Goal: Task Accomplishment & Management: Manage account settings

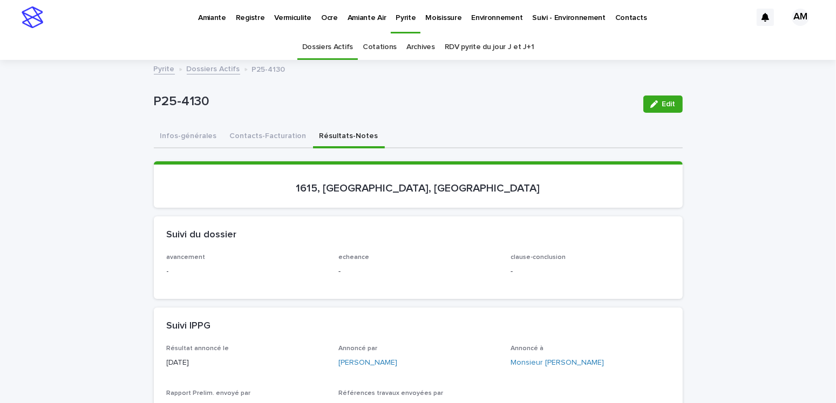
click at [424, 217] on div "Suivi du dossier" at bounding box center [418, 235] width 529 height 38
click at [194, 139] on button "Infos-générales" at bounding box center [189, 137] width 70 height 23
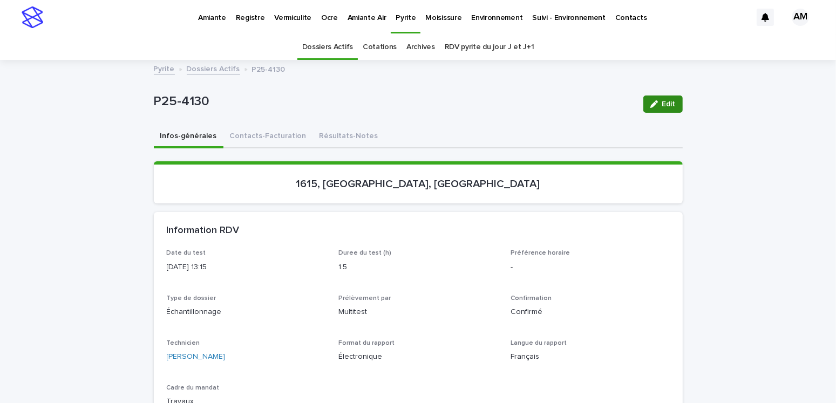
click at [664, 106] on span "Edit" at bounding box center [668, 104] width 13 height 8
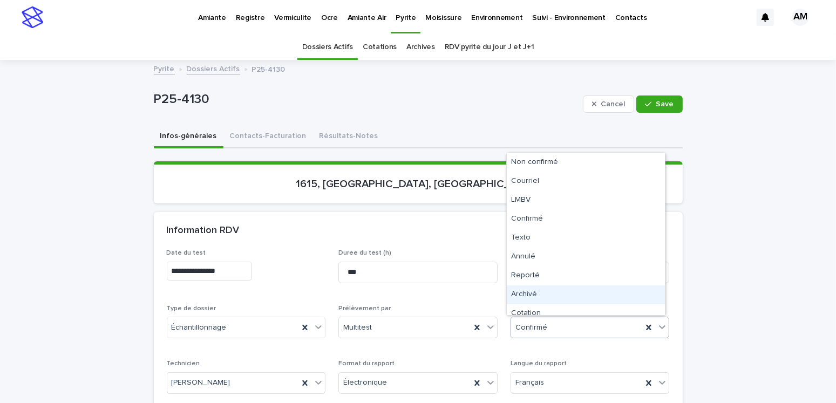
click at [523, 288] on div "Archivé" at bounding box center [586, 295] width 158 height 19
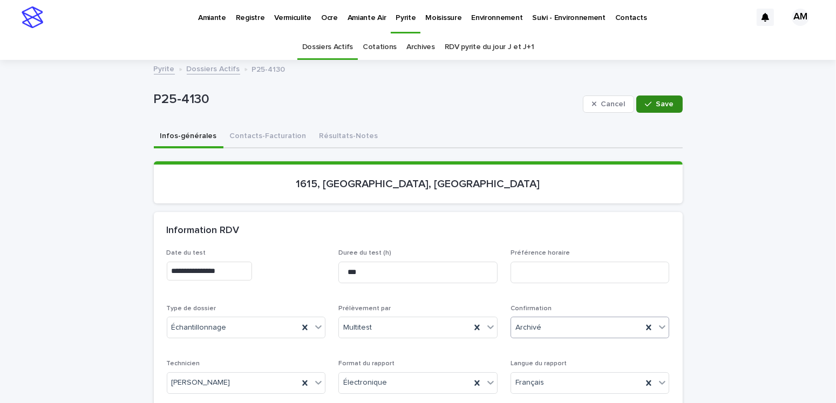
click at [642, 108] on button "Save" at bounding box center [659, 104] width 46 height 17
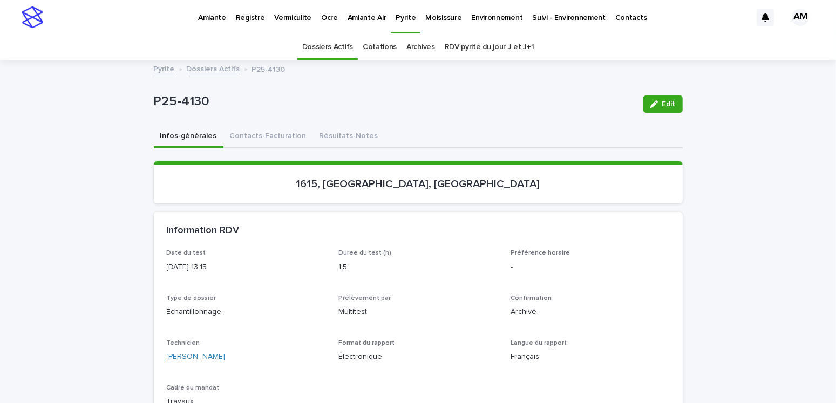
click at [215, 70] on link "Dossiers Actifs" at bounding box center [213, 68] width 53 height 12
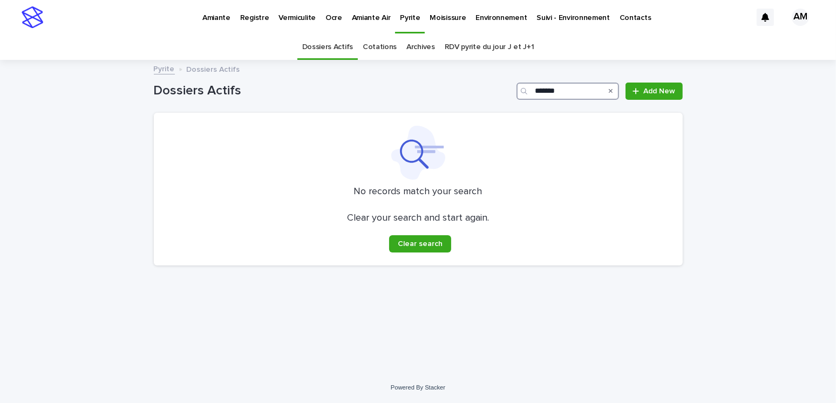
click at [573, 89] on input "*******" at bounding box center [568, 91] width 103 height 17
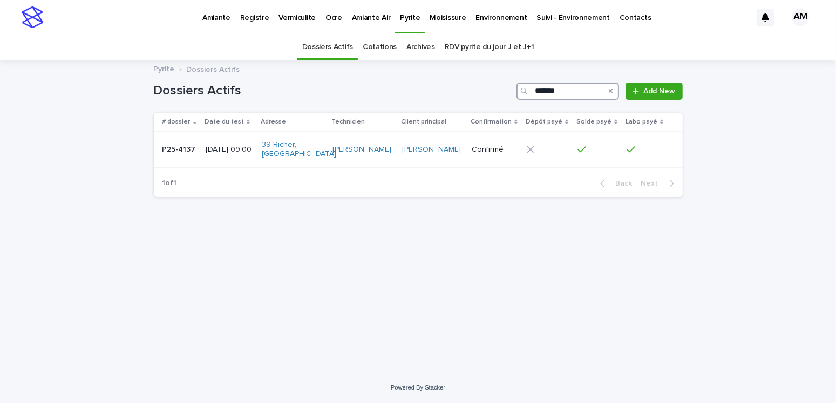
type input "*******"
click at [195, 146] on p "P25-4137" at bounding box center [180, 148] width 36 height 11
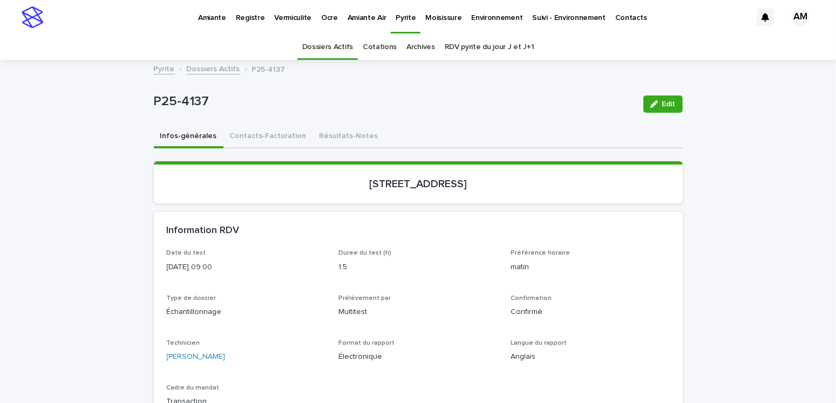
click at [202, 66] on link "Dossiers Actifs" at bounding box center [213, 68] width 53 height 12
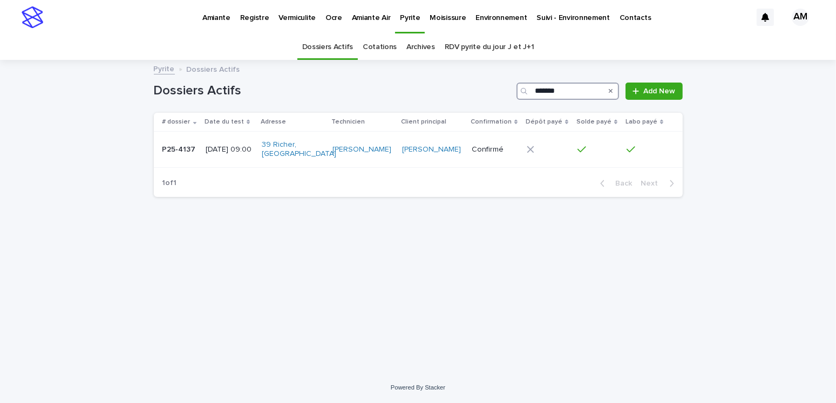
click at [578, 88] on input "*******" at bounding box center [568, 91] width 103 height 17
type input "*******"
click at [236, 145] on p "[DATE] 15:15" at bounding box center [228, 149] width 45 height 9
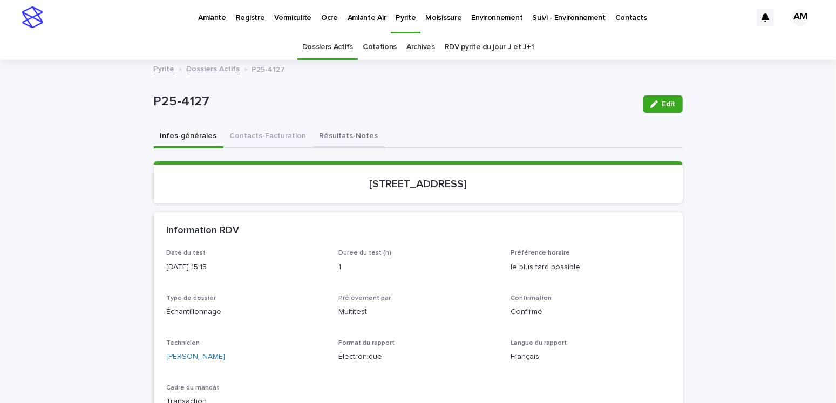
click at [345, 136] on button "Résultats-Notes" at bounding box center [349, 137] width 72 height 23
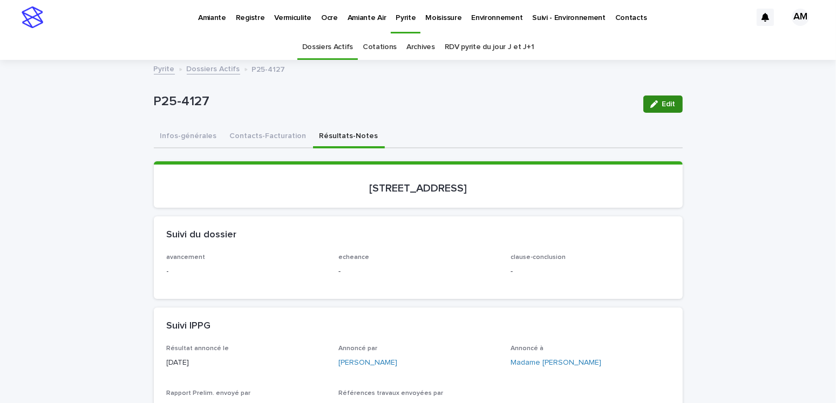
click at [673, 102] on button "Edit" at bounding box center [662, 104] width 39 height 17
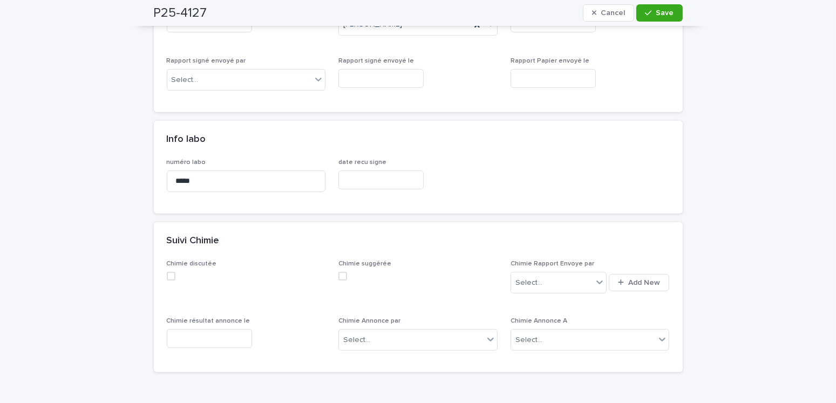
scroll to position [432, 0]
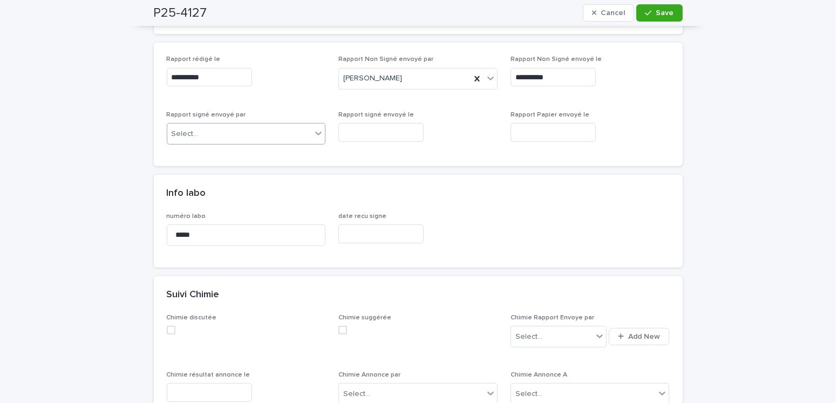
click at [203, 132] on div "Select..." at bounding box center [239, 134] width 145 height 18
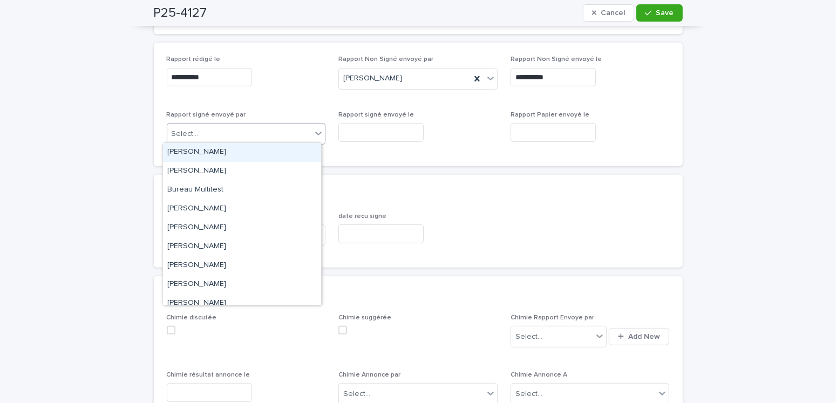
click at [207, 160] on div "[PERSON_NAME]" at bounding box center [242, 152] width 158 height 19
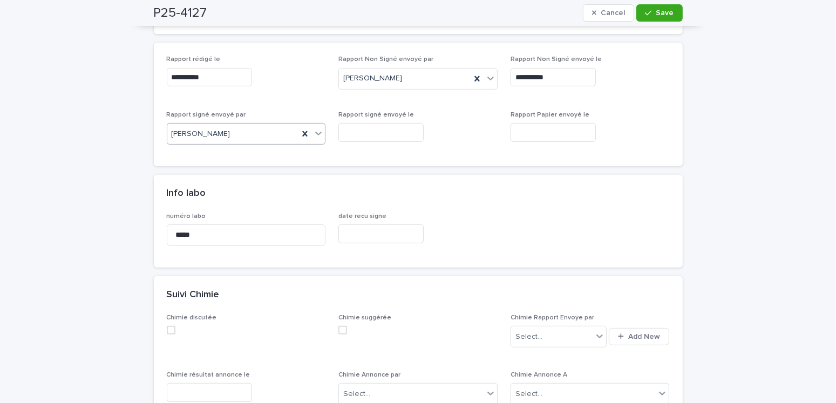
click at [357, 133] on input "text" at bounding box center [380, 132] width 85 height 19
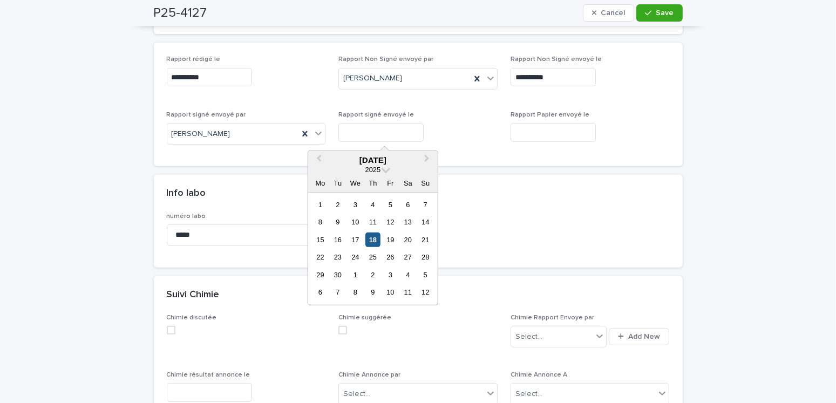
click at [370, 240] on div "18" at bounding box center [372, 240] width 15 height 15
type input "**********"
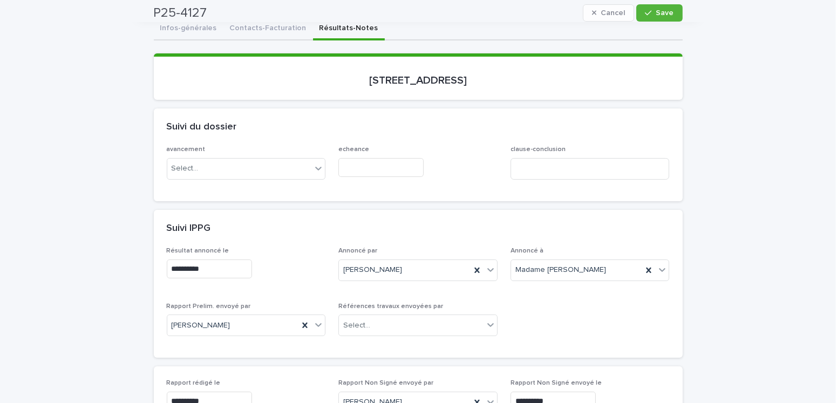
scroll to position [0, 0]
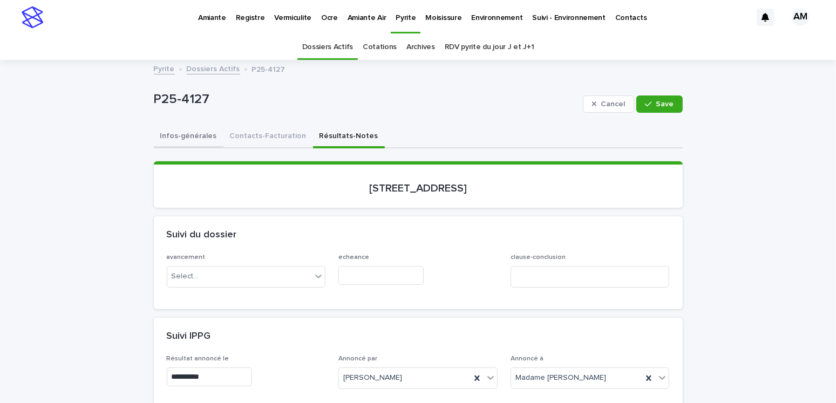
click at [178, 133] on button "Infos-générales" at bounding box center [189, 137] width 70 height 23
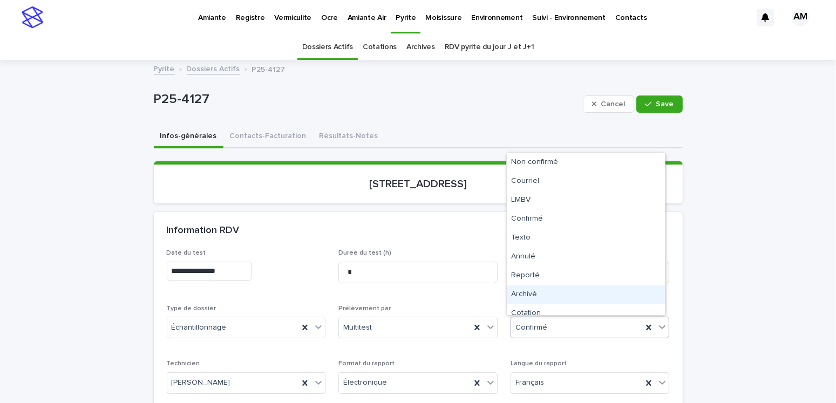
click at [524, 291] on div "Archivé" at bounding box center [586, 295] width 158 height 19
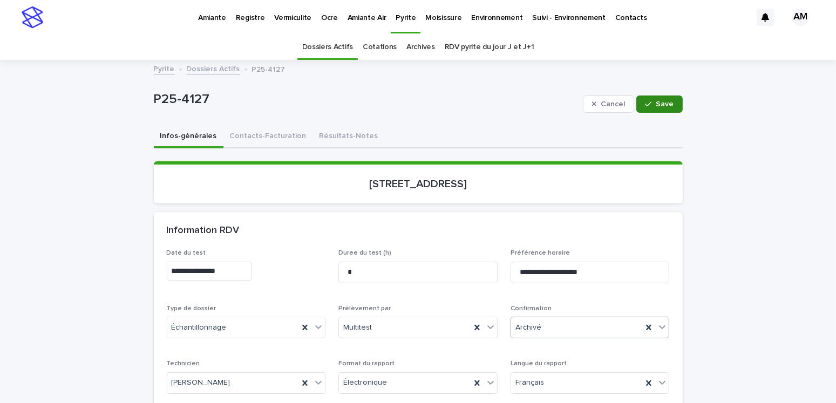
click at [646, 101] on icon "button" at bounding box center [648, 104] width 6 height 8
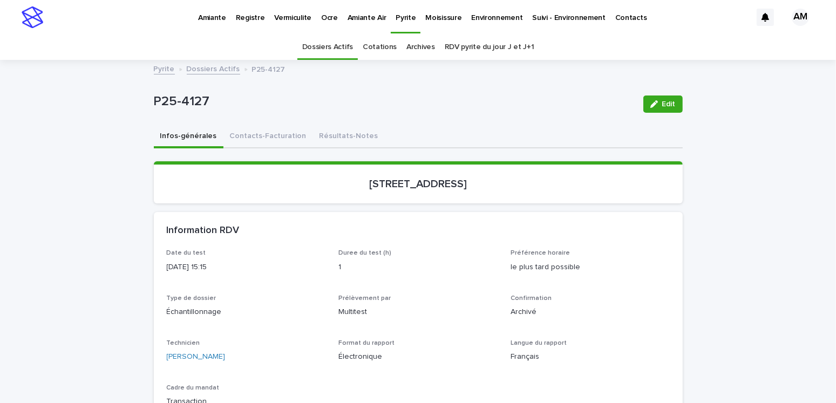
click at [205, 71] on link "Dossiers Actifs" at bounding box center [213, 68] width 53 height 12
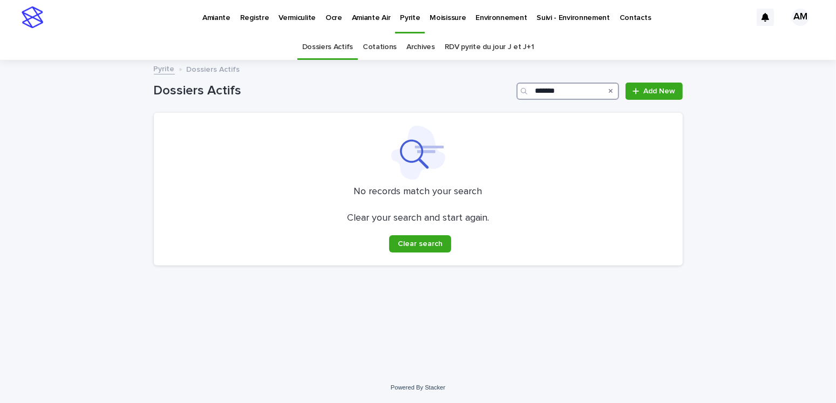
click at [576, 93] on input "*******" at bounding box center [568, 91] width 103 height 17
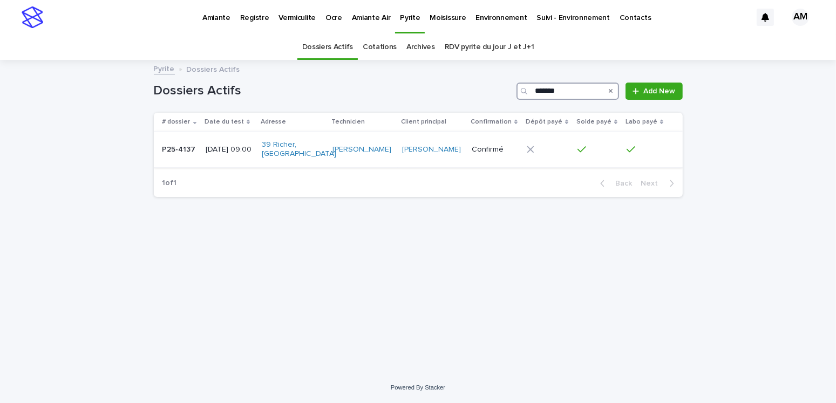
type input "*******"
click at [229, 150] on p "[DATE] 09:00" at bounding box center [229, 149] width 47 height 9
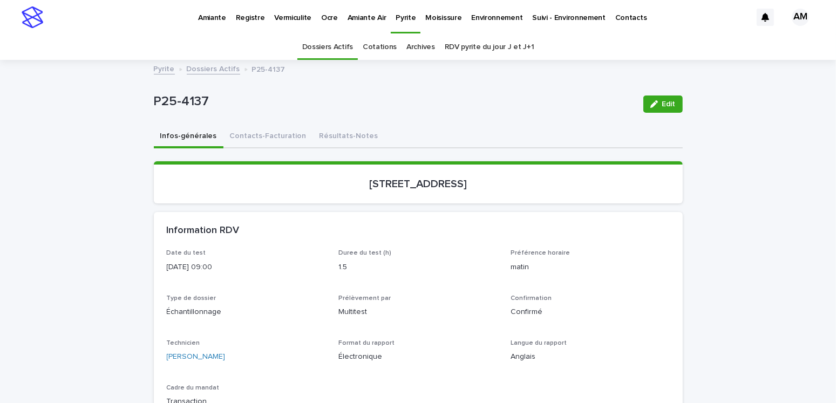
scroll to position [34, 0]
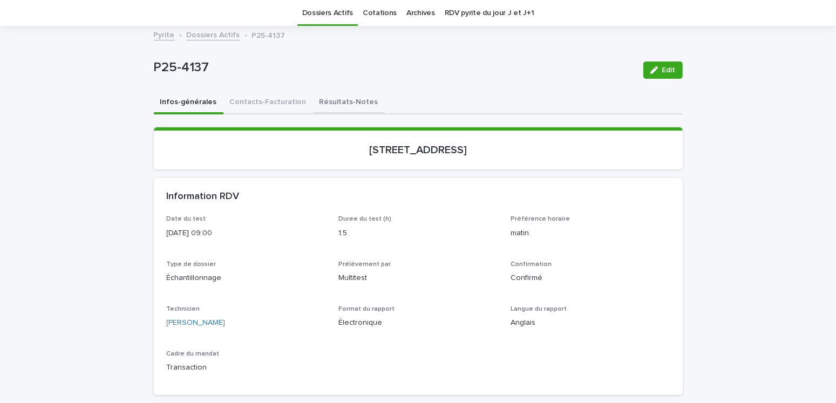
click at [335, 97] on button "Résultats-Notes" at bounding box center [349, 103] width 72 height 23
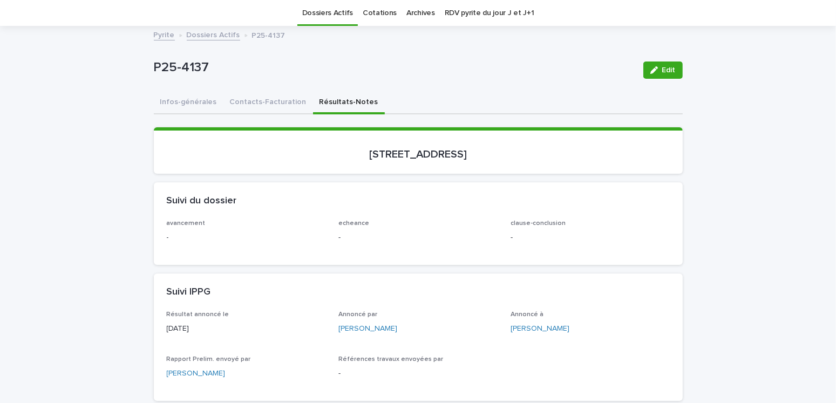
click at [654, 67] on icon "button" at bounding box center [654, 70] width 8 height 8
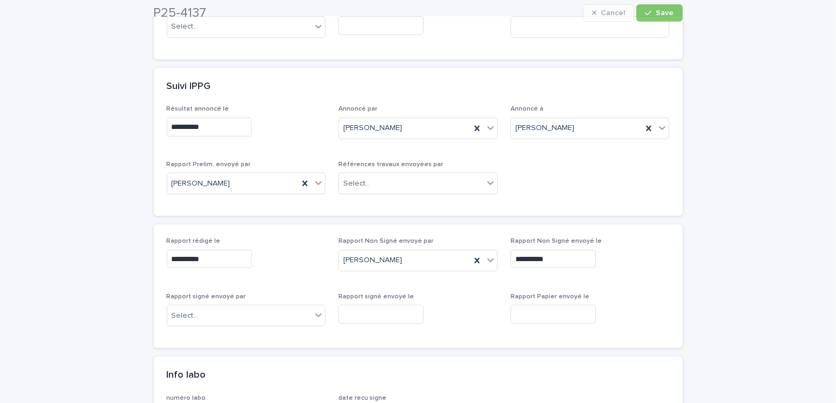
scroll to position [466, 0]
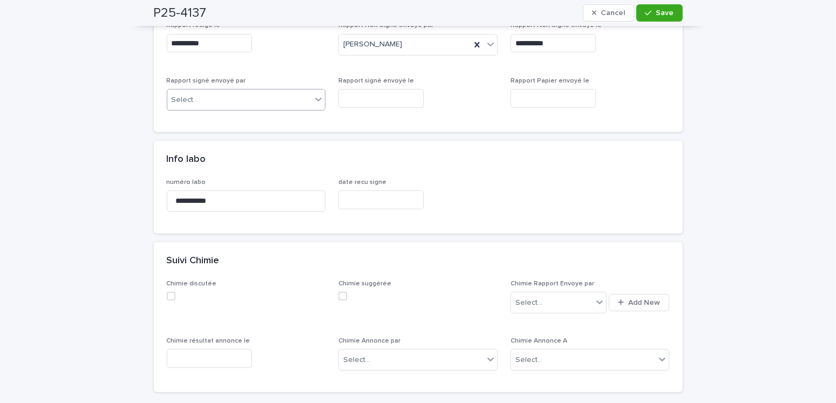
click at [187, 94] on div "Select..." at bounding box center [185, 99] width 27 height 11
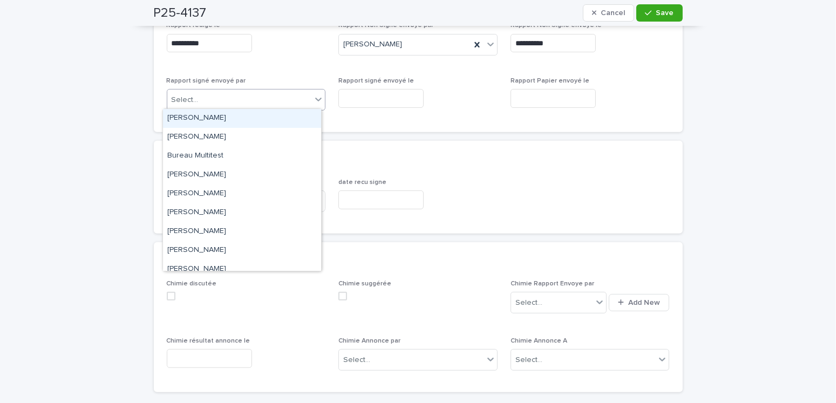
click at [194, 116] on div "[PERSON_NAME]" at bounding box center [242, 118] width 158 height 19
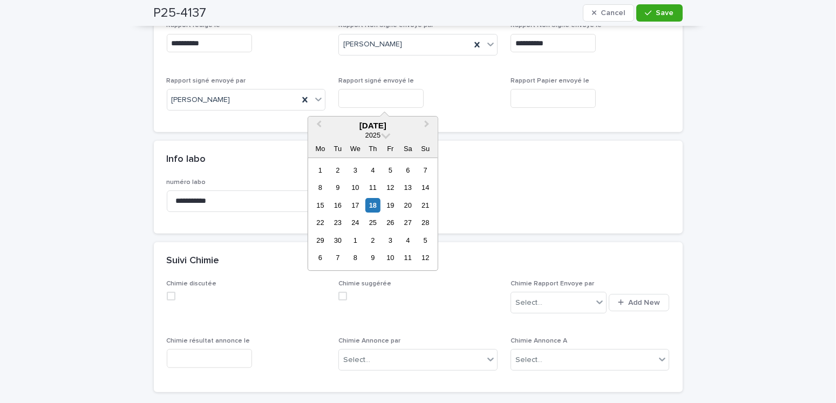
click at [388, 99] on input "text" at bounding box center [380, 98] width 85 height 19
click at [370, 204] on div "18" at bounding box center [372, 205] width 15 height 15
type input "**********"
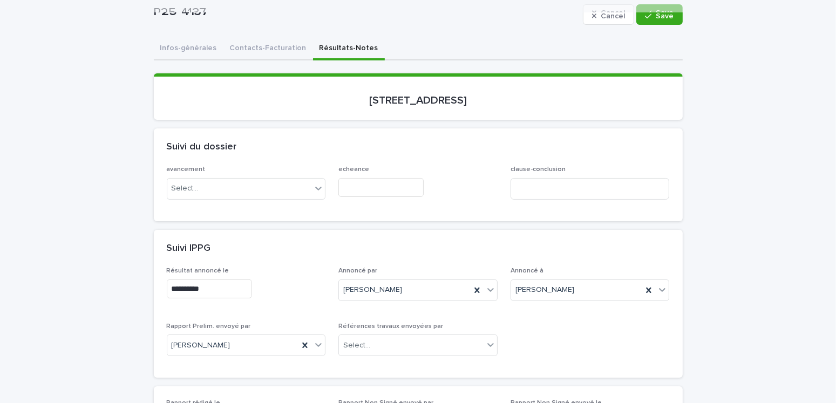
scroll to position [0, 0]
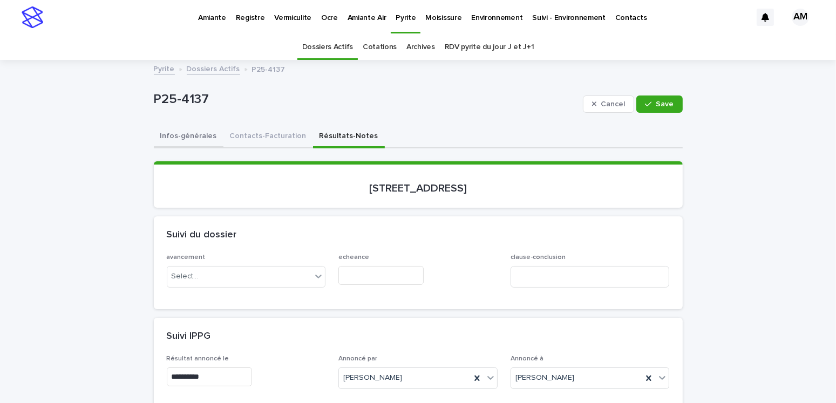
click at [193, 137] on button "Infos-générales" at bounding box center [189, 137] width 70 height 23
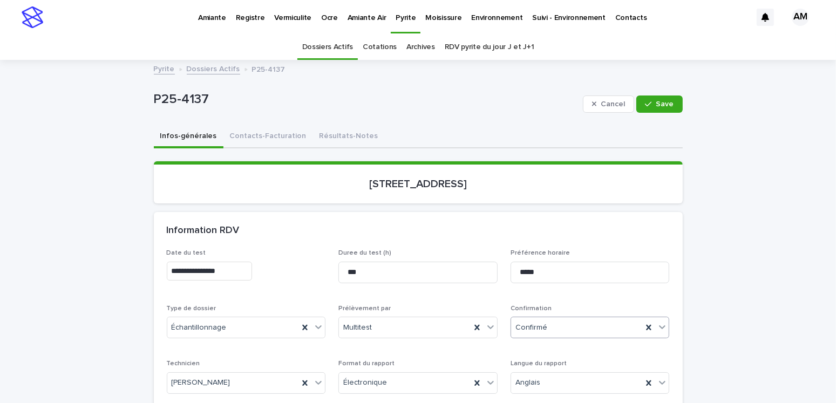
click at [531, 334] on div "Confirmé" at bounding box center [577, 328] width 132 height 18
click at [648, 107] on icon "button" at bounding box center [648, 104] width 6 height 8
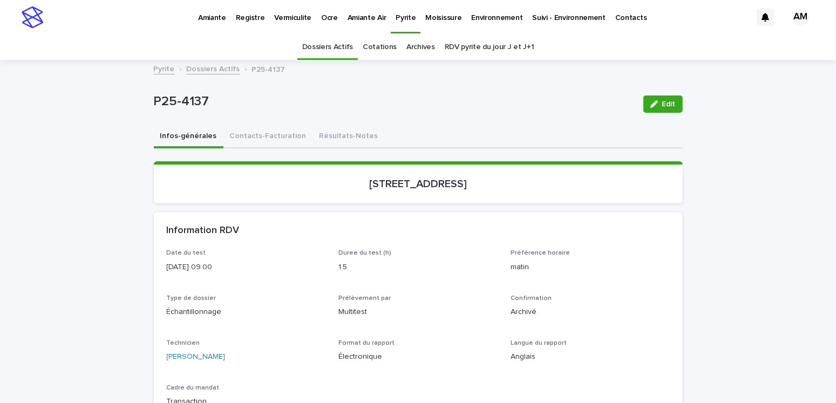
click at [218, 63] on link "Dossiers Actifs" at bounding box center [213, 68] width 53 height 12
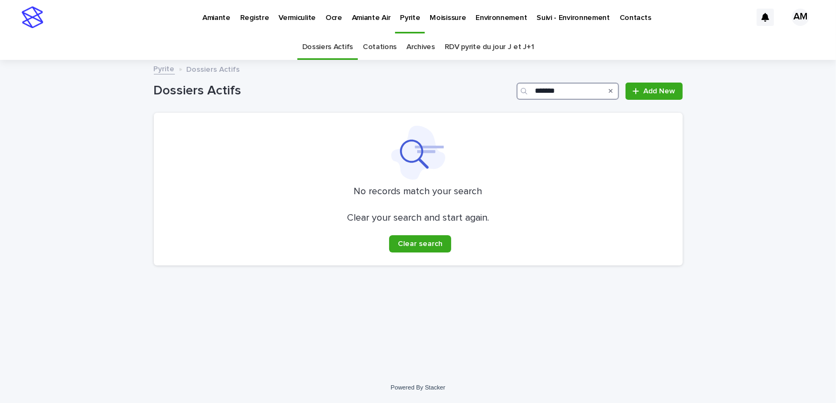
click at [571, 89] on input "*******" at bounding box center [568, 91] width 103 height 17
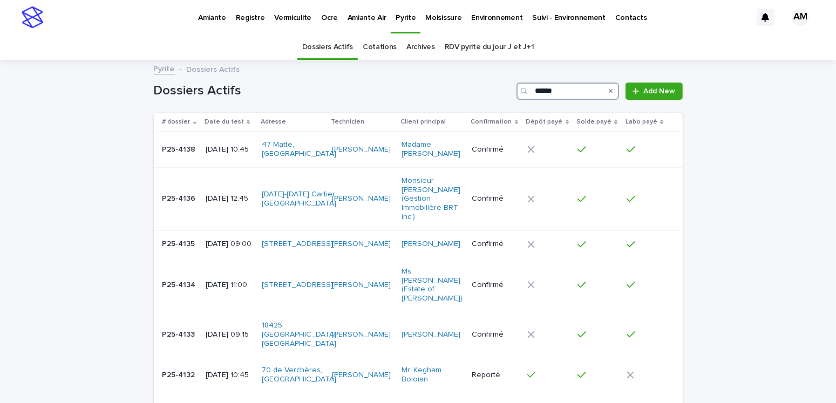
type input "*******"
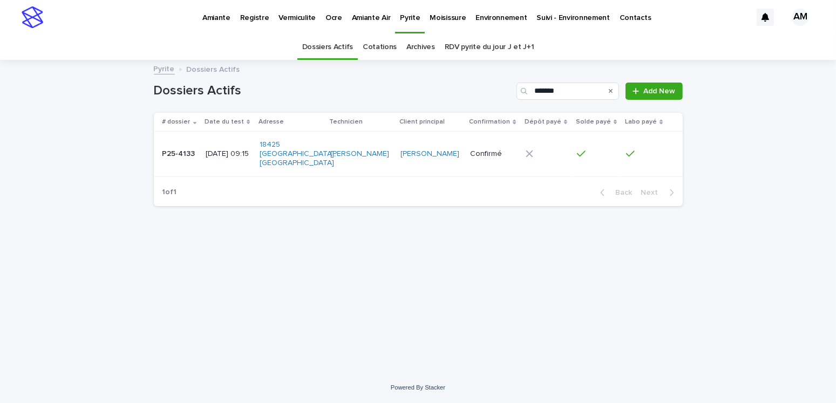
click at [251, 153] on p "[DATE] 09:15" at bounding box center [228, 154] width 45 height 9
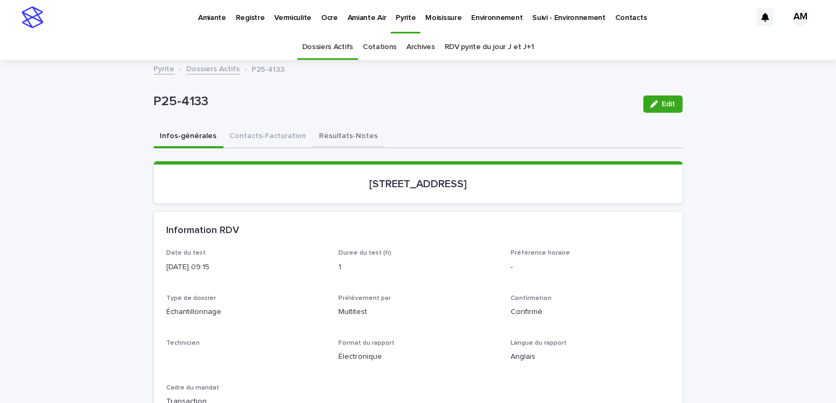
click at [341, 133] on button "Résultats-Notes" at bounding box center [349, 137] width 72 height 23
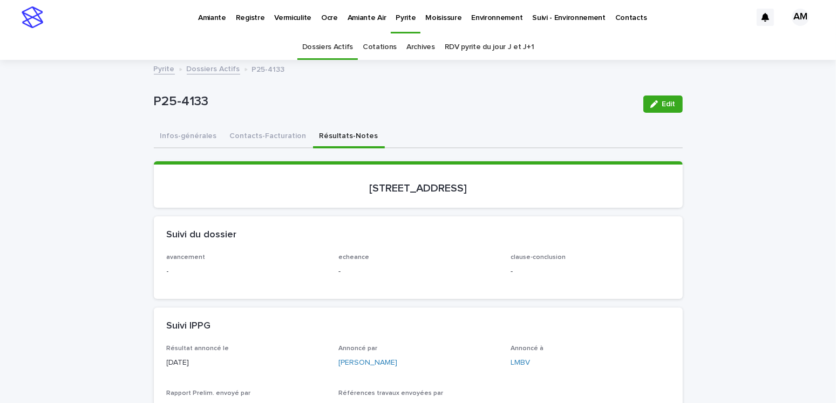
click at [662, 103] on span "Edit" at bounding box center [668, 104] width 13 height 8
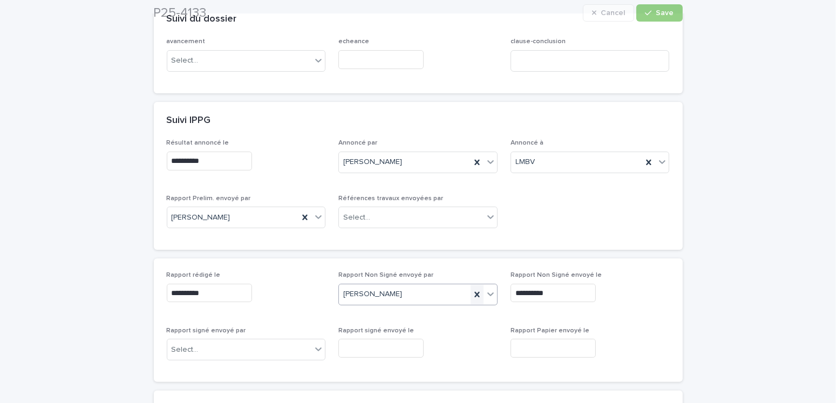
scroll to position [378, 0]
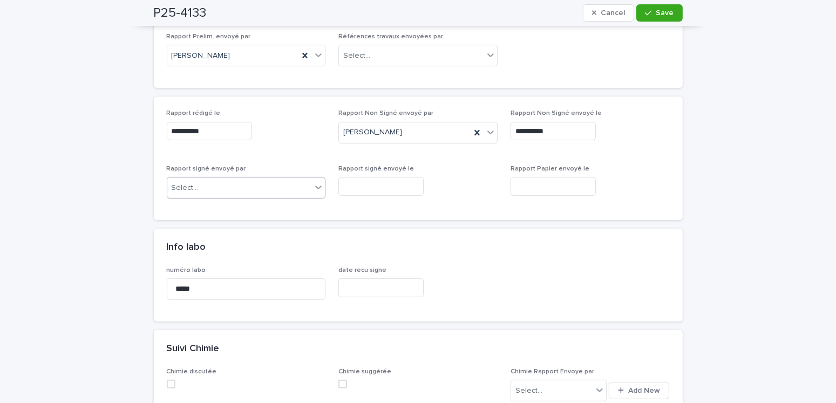
click at [205, 191] on div "Select..." at bounding box center [239, 188] width 145 height 18
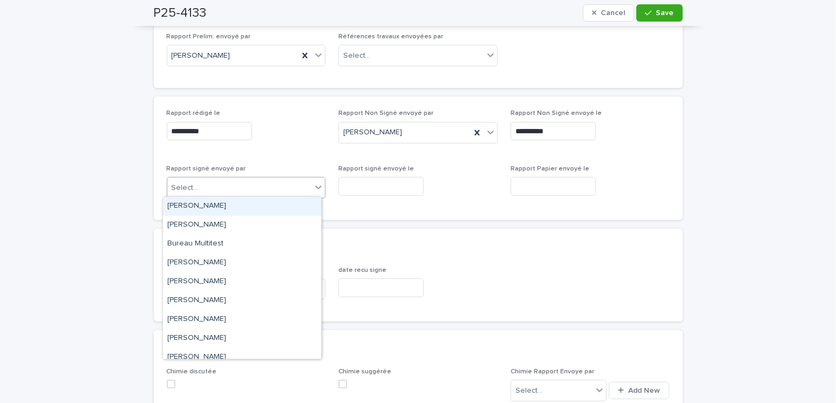
click at [197, 202] on div "[PERSON_NAME]" at bounding box center [242, 206] width 158 height 19
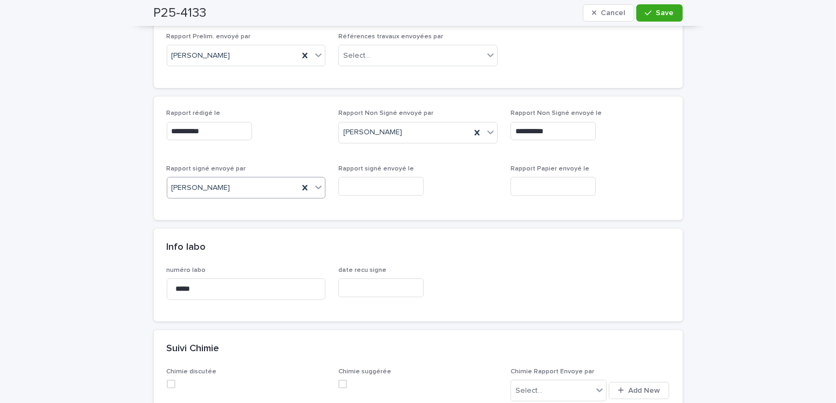
click at [364, 187] on input "text" at bounding box center [380, 186] width 85 height 19
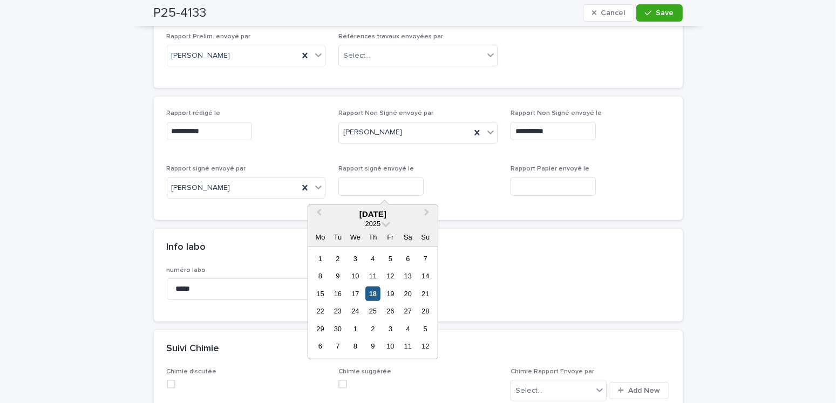
click at [375, 293] on div "18" at bounding box center [372, 294] width 15 height 15
type input "**********"
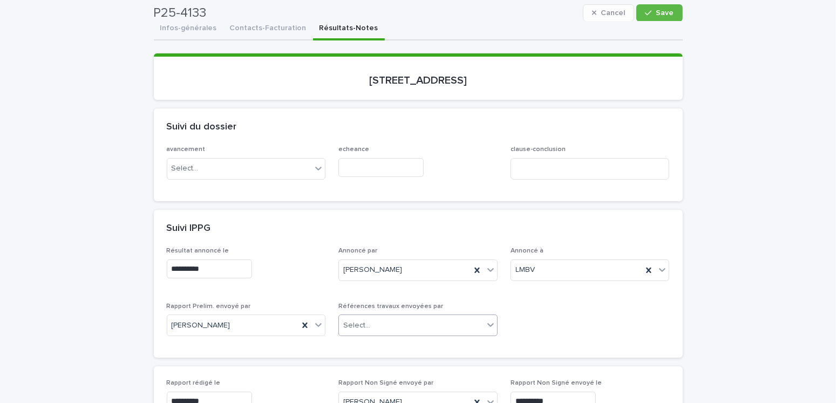
scroll to position [0, 0]
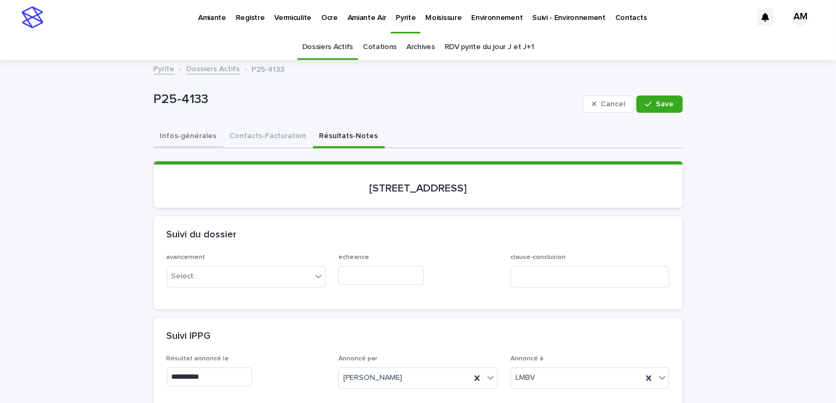
click at [191, 135] on button "Infos-générales" at bounding box center [189, 137] width 70 height 23
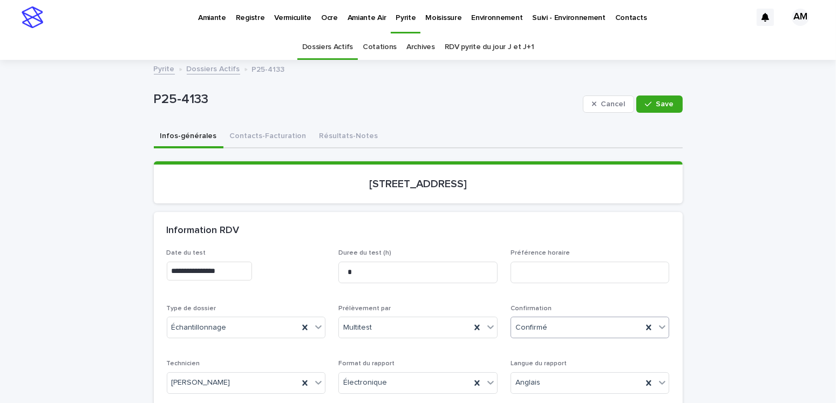
click at [526, 319] on div "Confirmé" at bounding box center [577, 328] width 132 height 18
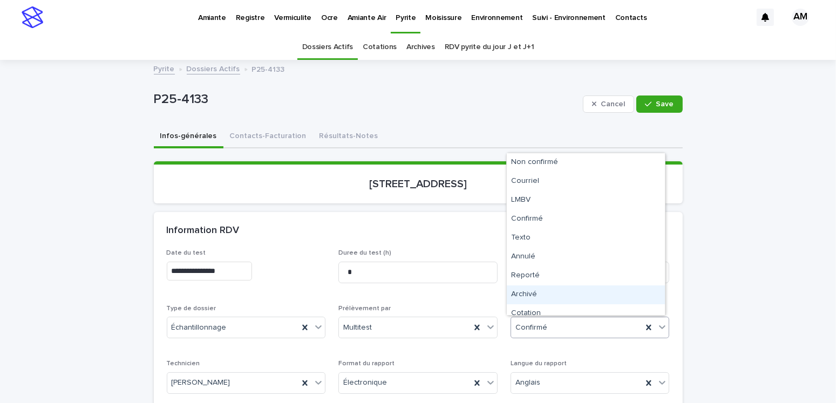
click at [528, 293] on div "Archivé" at bounding box center [586, 295] width 158 height 19
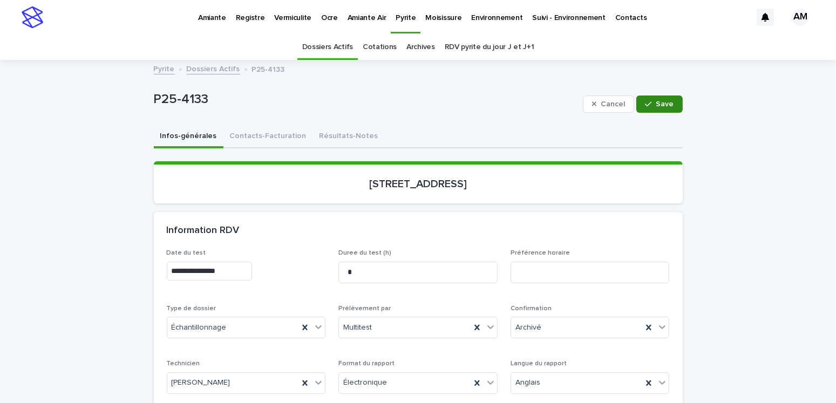
click at [660, 105] on span "Save" at bounding box center [665, 104] width 18 height 8
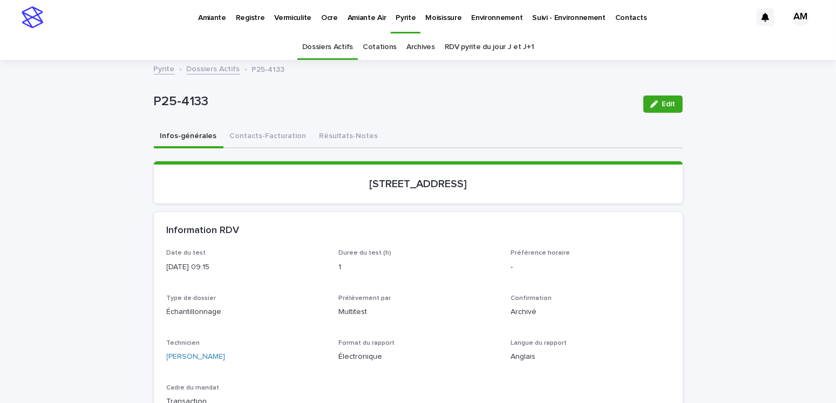
click at [216, 67] on link "Dossiers Actifs" at bounding box center [213, 68] width 53 height 12
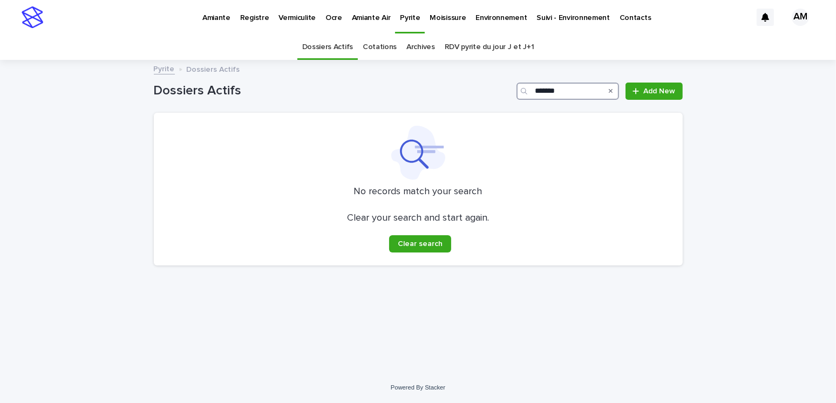
click at [569, 89] on input "*******" at bounding box center [568, 91] width 103 height 17
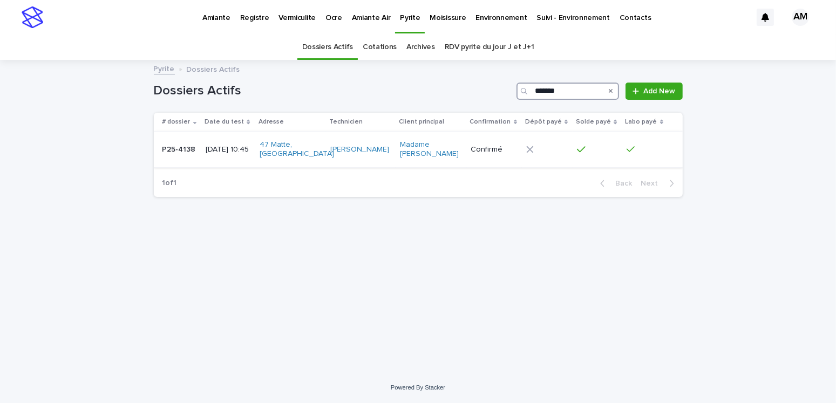
type input "*******"
click at [237, 143] on div "[DATE] 10:45" at bounding box center [228, 148] width 45 height 11
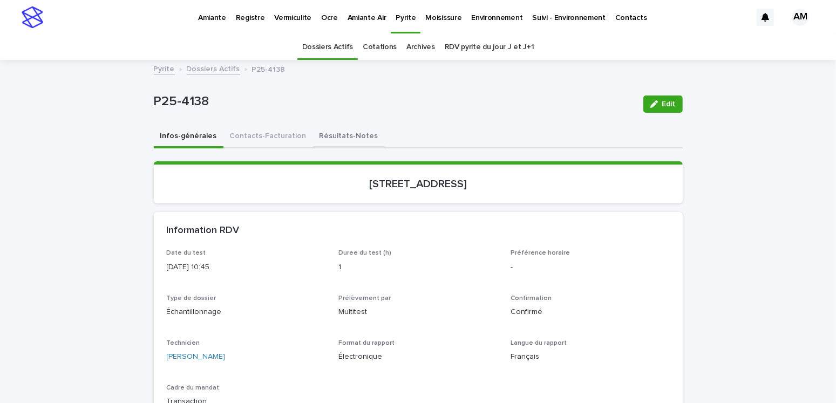
click at [334, 132] on button "Résultats-Notes" at bounding box center [349, 137] width 72 height 23
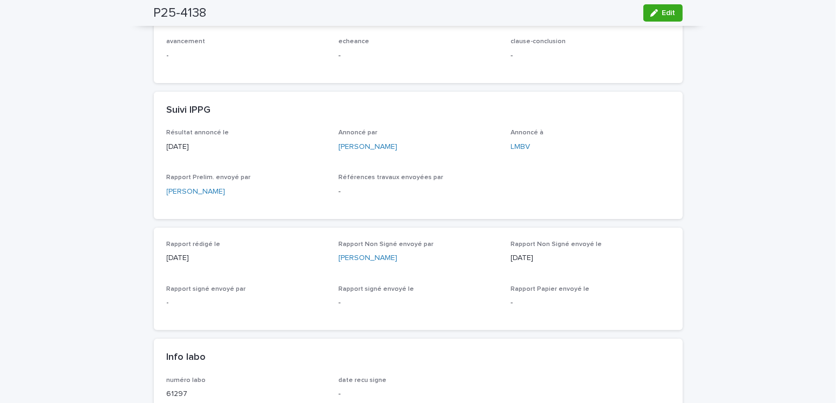
scroll to position [54, 0]
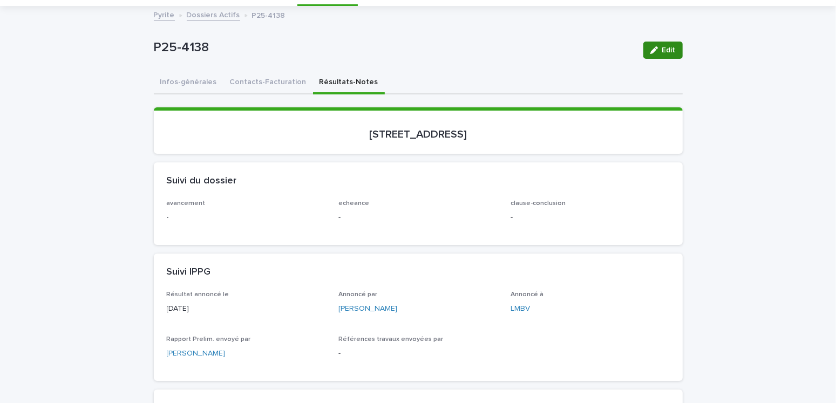
click at [645, 52] on button "Edit" at bounding box center [662, 50] width 39 height 17
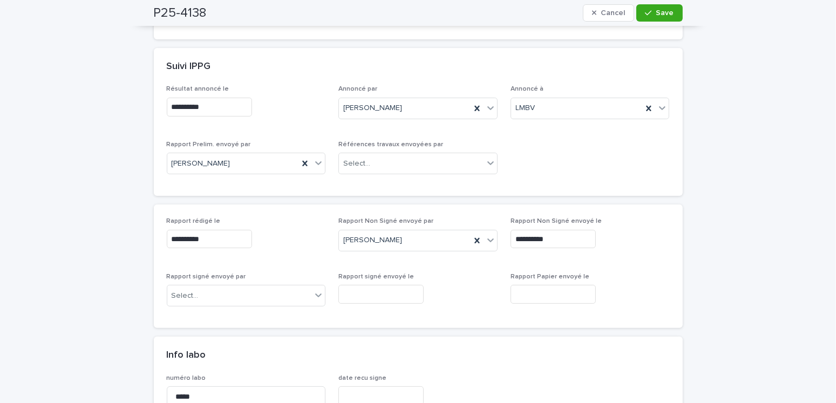
scroll to position [432, 0]
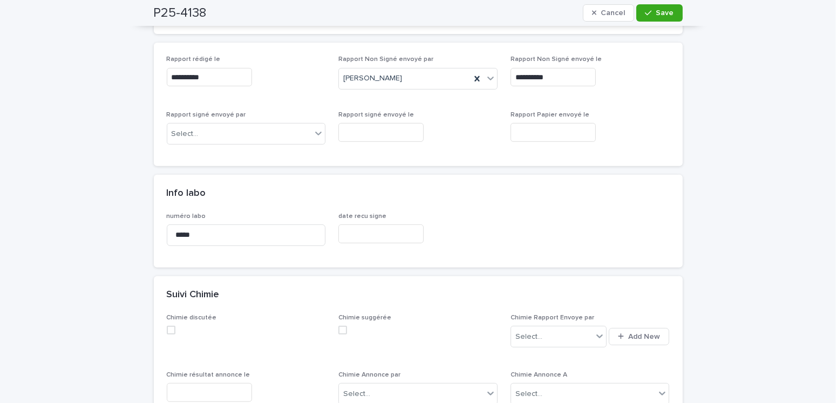
click at [185, 117] on div "Rapport signé envoyé par Select..." at bounding box center [246, 132] width 159 height 42
click at [191, 132] on div "Select..." at bounding box center [185, 133] width 27 height 11
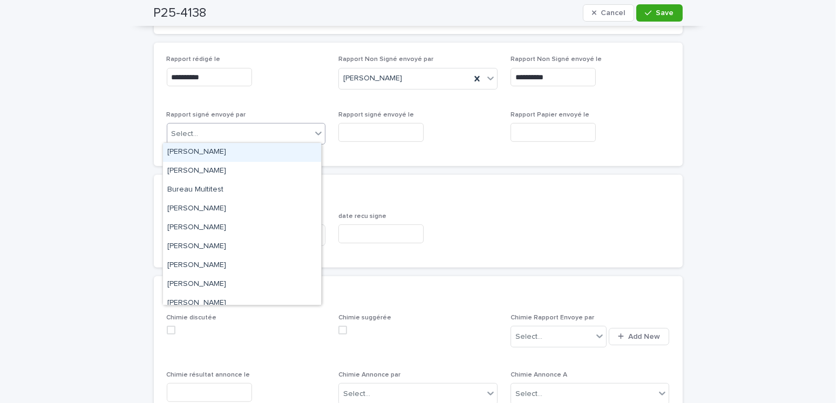
click at [193, 146] on div "[PERSON_NAME]" at bounding box center [242, 152] width 158 height 19
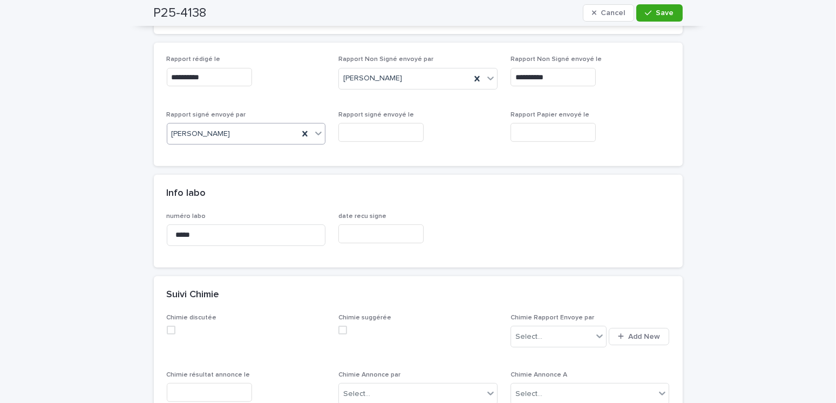
click at [347, 133] on input "text" at bounding box center [380, 132] width 85 height 19
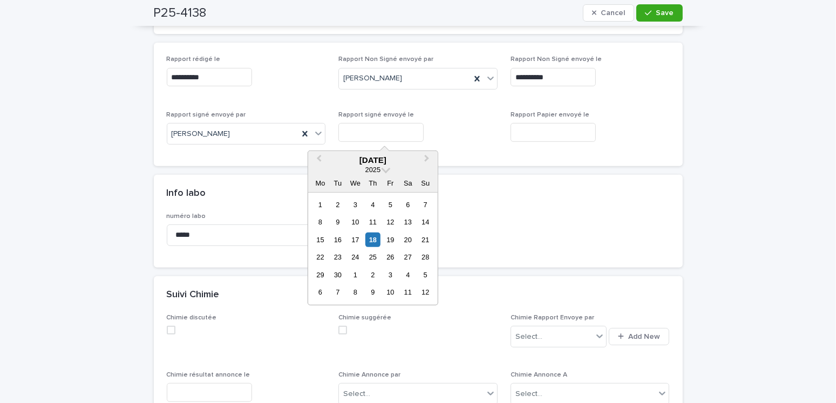
click at [371, 247] on div "15 16 17 18 19 20 21" at bounding box center [372, 239] width 123 height 17
click at [367, 241] on div "18" at bounding box center [372, 240] width 15 height 15
type input "**********"
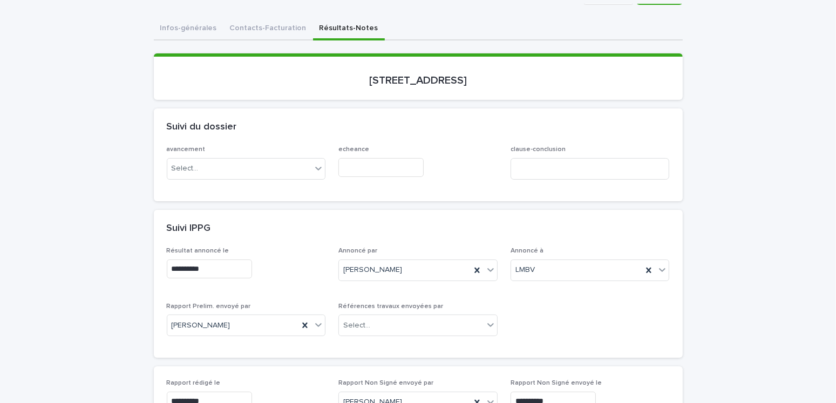
scroll to position [0, 0]
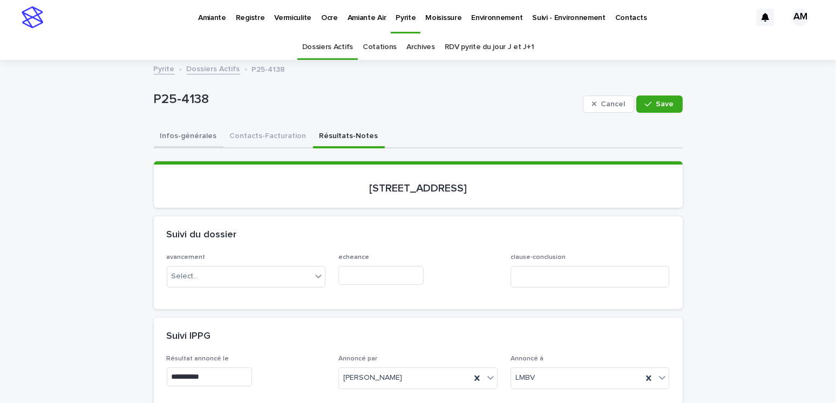
click at [185, 132] on button "Infos-générales" at bounding box center [189, 137] width 70 height 23
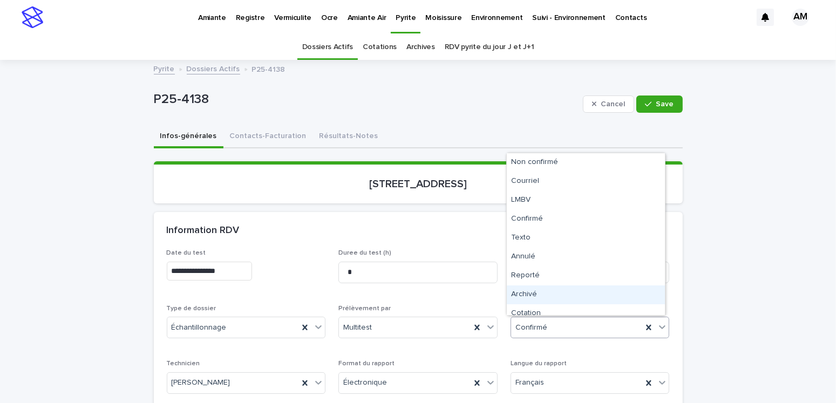
click at [526, 290] on div "Archivé" at bounding box center [586, 295] width 158 height 19
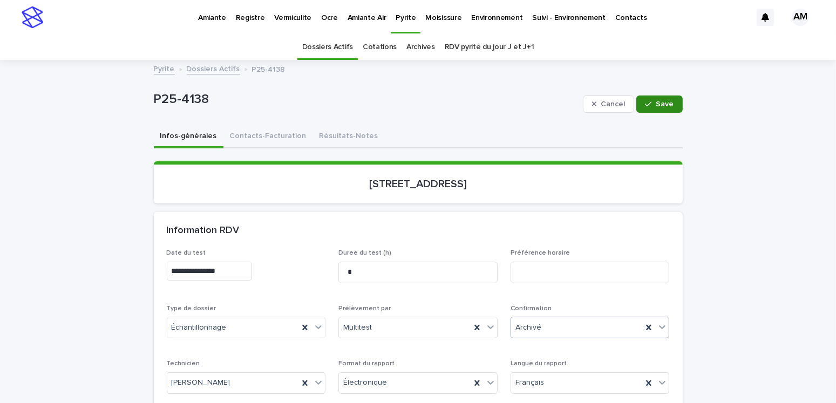
click at [650, 102] on div "button" at bounding box center [650, 104] width 11 height 8
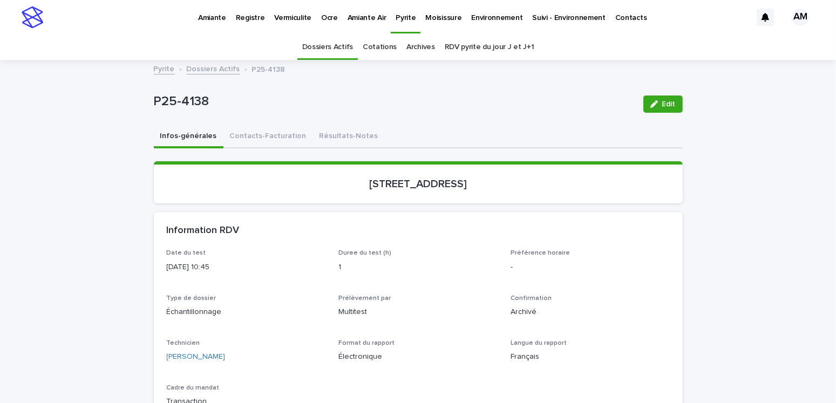
click at [213, 70] on link "Dossiers Actifs" at bounding box center [213, 68] width 53 height 12
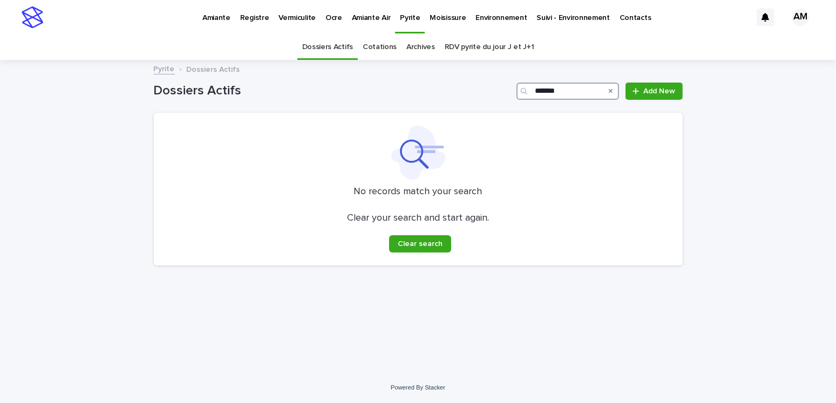
click at [571, 89] on input "*******" at bounding box center [568, 91] width 103 height 17
type input "*******"
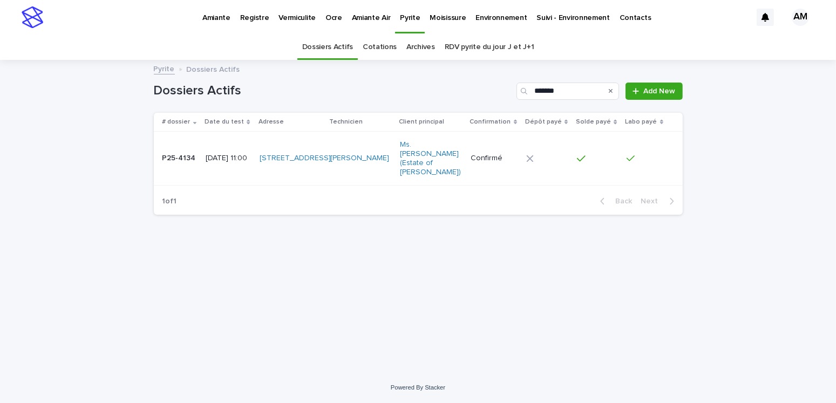
click at [173, 154] on p "P25-4134" at bounding box center [180, 157] width 36 height 11
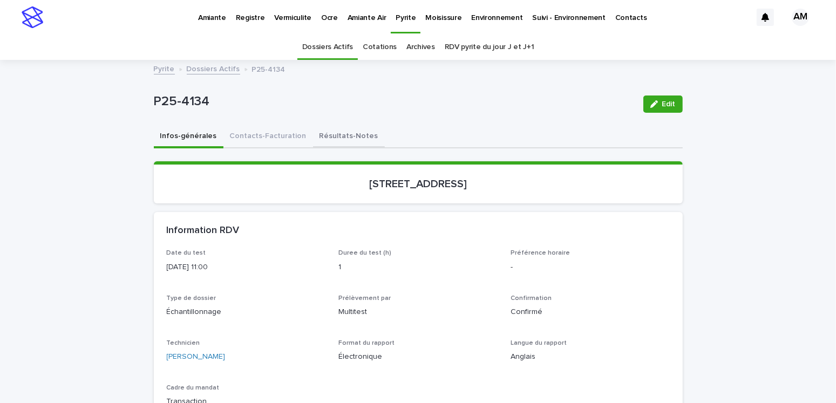
click at [359, 137] on button "Résultats-Notes" at bounding box center [349, 137] width 72 height 23
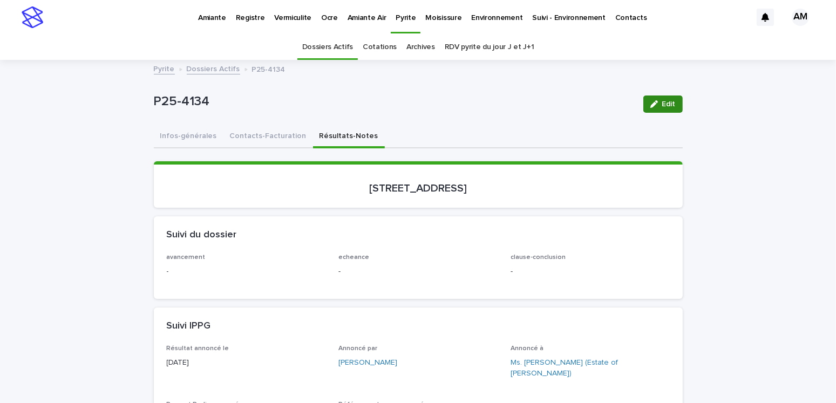
click at [650, 110] on button "Edit" at bounding box center [662, 104] width 39 height 17
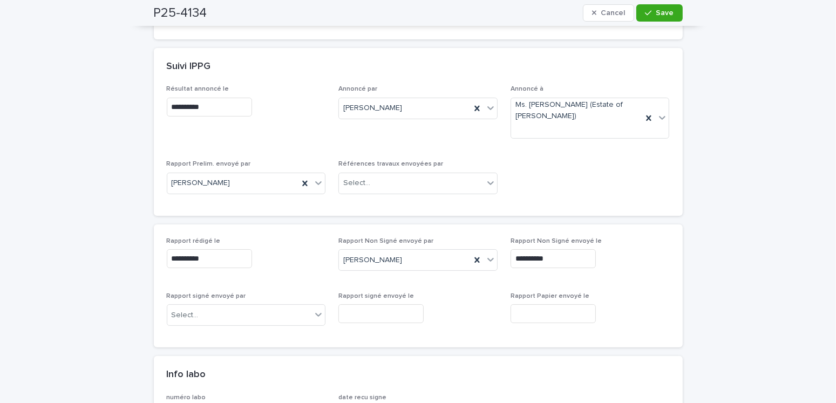
scroll to position [486, 0]
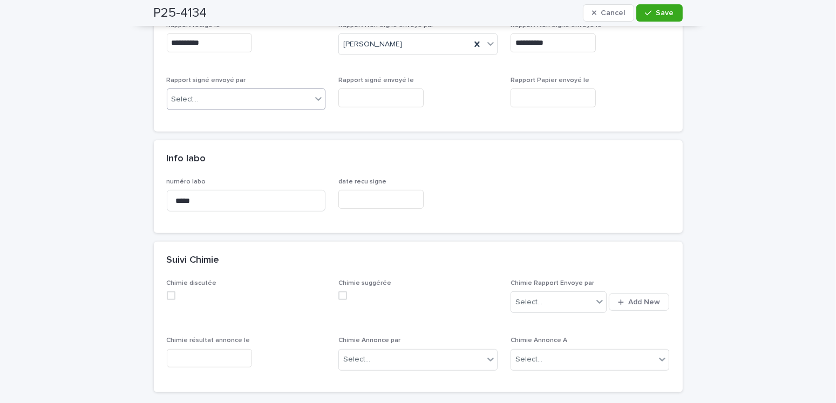
click at [221, 96] on div "Select..." at bounding box center [239, 100] width 145 height 18
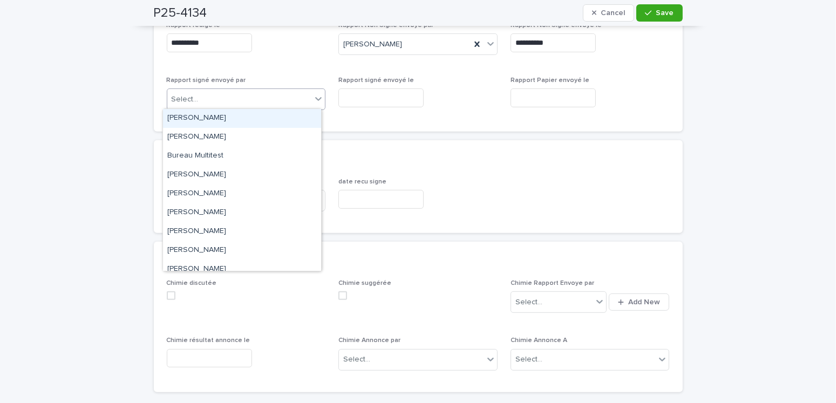
click at [216, 121] on div "[PERSON_NAME]" at bounding box center [242, 118] width 158 height 19
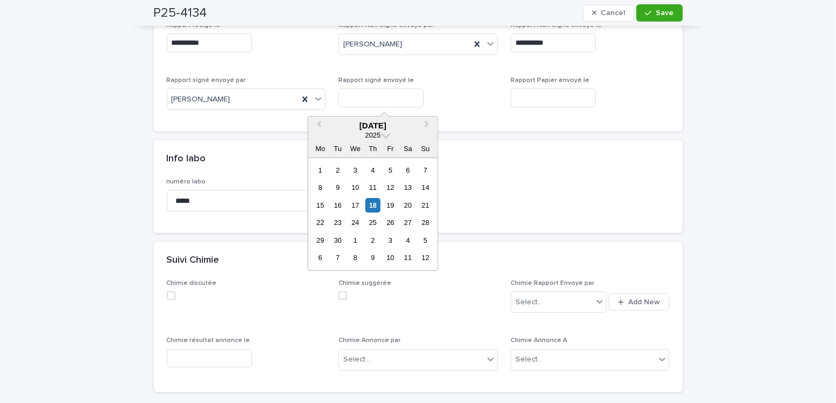
click at [362, 96] on input "text" at bounding box center [380, 98] width 85 height 19
click at [377, 202] on div "18" at bounding box center [372, 205] width 15 height 15
type input "**********"
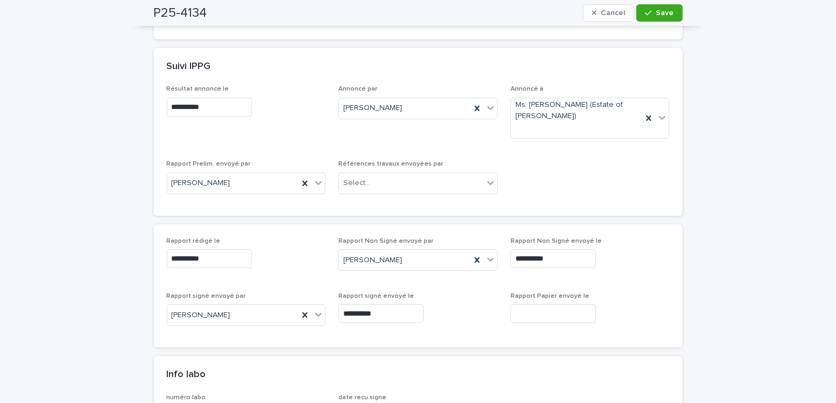
scroll to position [0, 0]
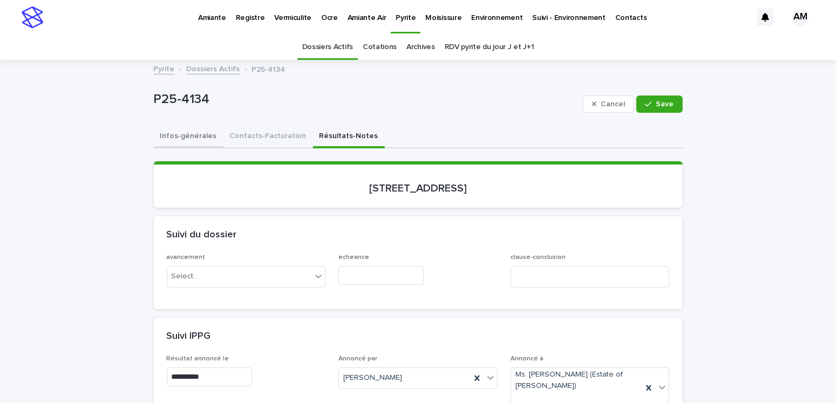
click at [181, 133] on button "Infos-générales" at bounding box center [189, 137] width 70 height 23
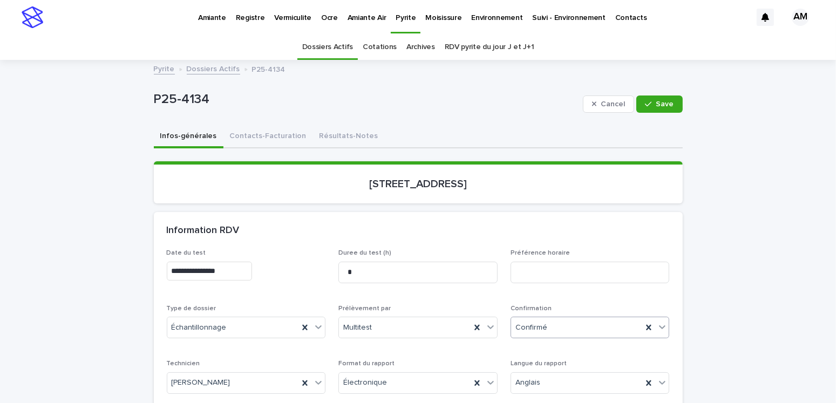
click at [548, 327] on div "Confirmé" at bounding box center [577, 328] width 132 height 18
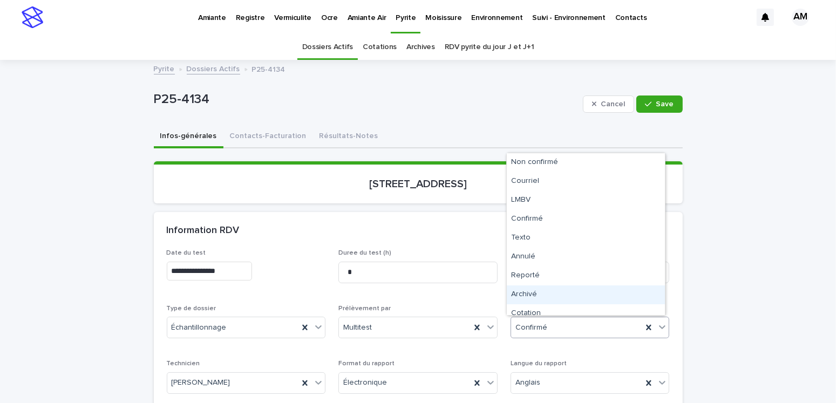
click at [533, 297] on div "Archivé" at bounding box center [586, 295] width 158 height 19
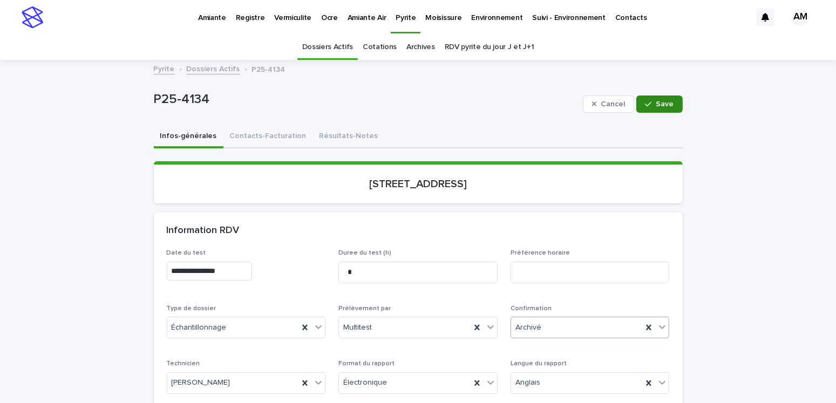
click at [664, 100] on span "Save" at bounding box center [665, 104] width 18 height 8
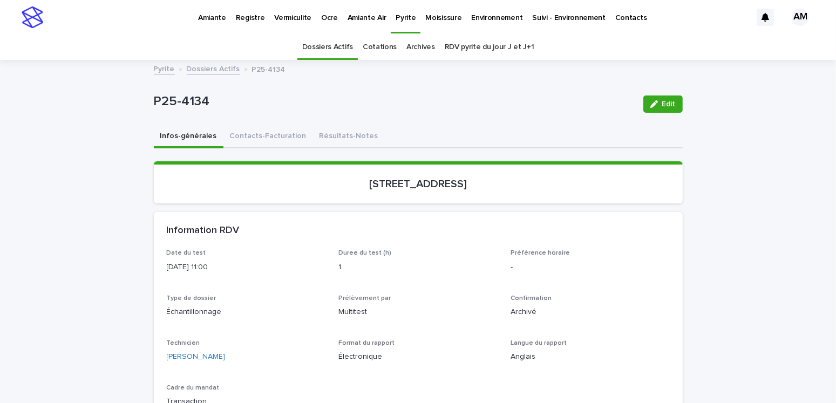
click at [214, 74] on div "Pyrite Dossiers Actifs P25-4134" at bounding box center [418, 69] width 540 height 15
click at [212, 64] on link "Dossiers Actifs" at bounding box center [213, 68] width 53 height 12
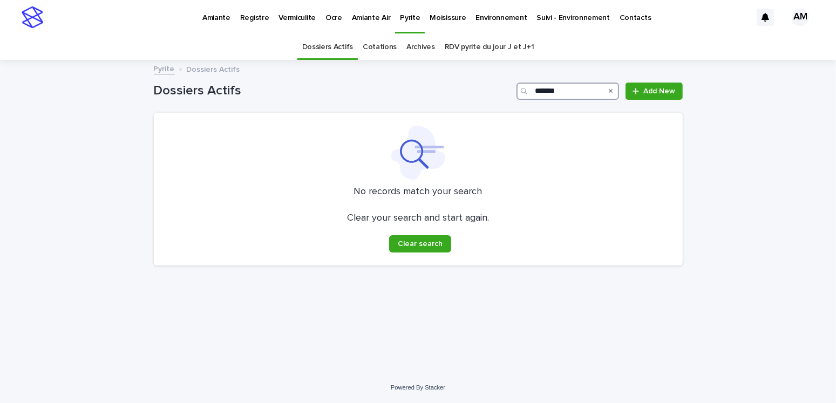
click at [564, 89] on input "*******" at bounding box center [568, 91] width 103 height 17
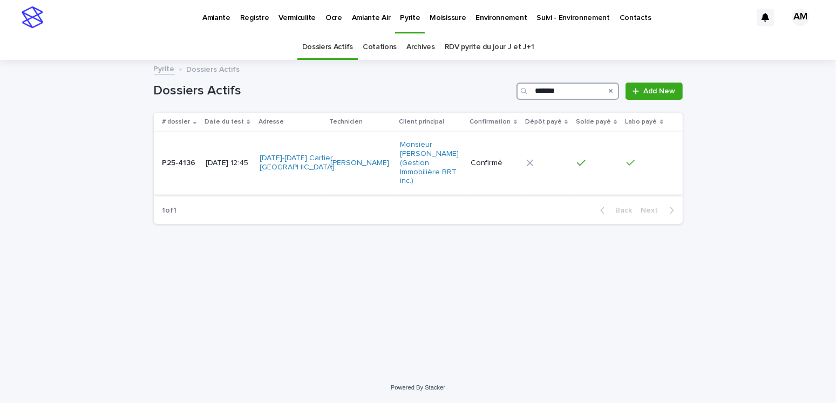
type input "*******"
click at [217, 159] on p "[DATE] 12:45" at bounding box center [228, 163] width 45 height 9
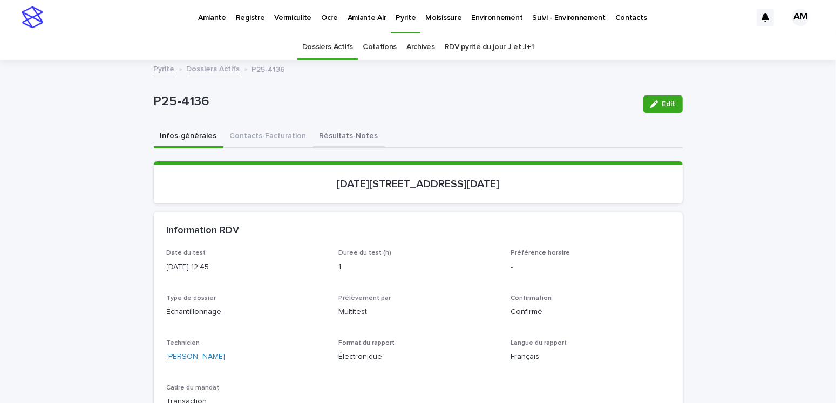
click at [331, 131] on button "Résultats-Notes" at bounding box center [349, 137] width 72 height 23
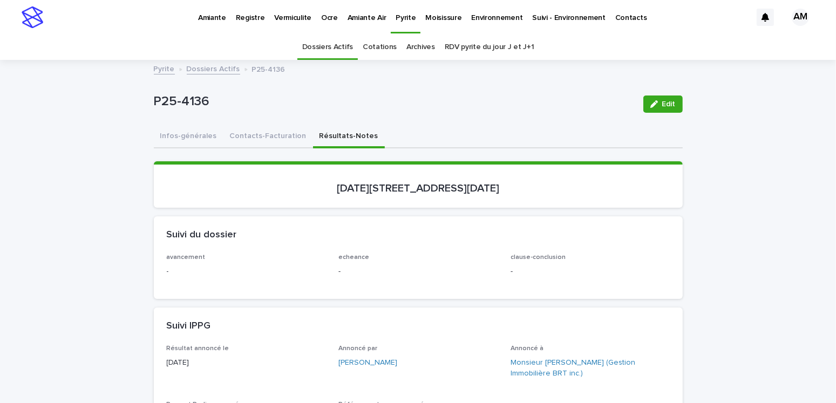
click at [667, 103] on span "Edit" at bounding box center [668, 104] width 13 height 8
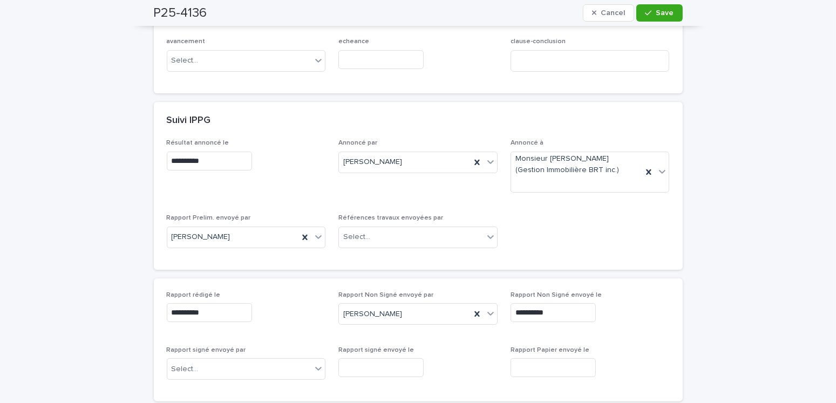
scroll to position [378, 0]
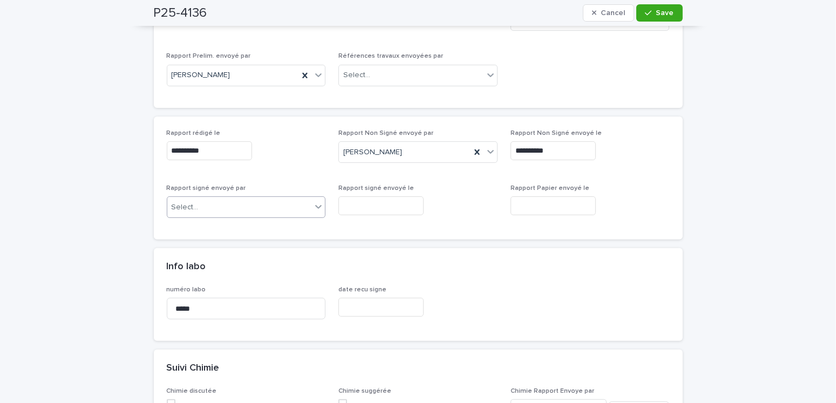
click at [220, 205] on div "Select..." at bounding box center [239, 208] width 145 height 18
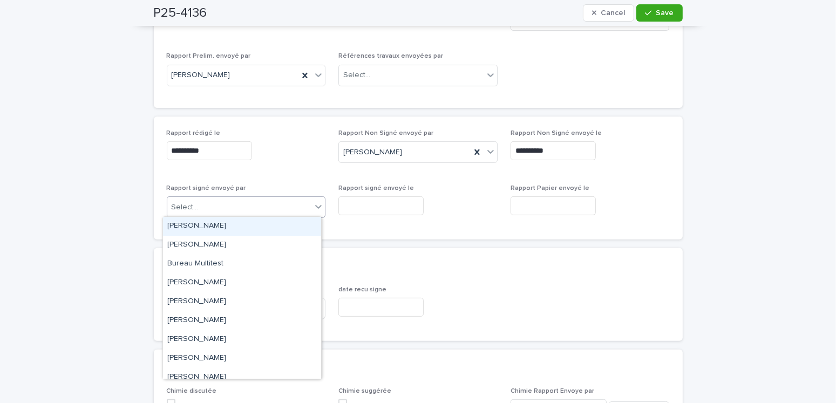
click at [221, 226] on div "[PERSON_NAME]" at bounding box center [242, 226] width 158 height 19
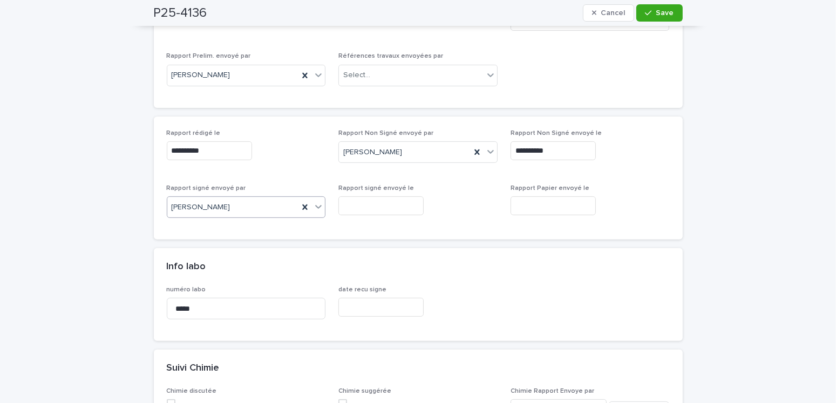
click at [363, 207] on input "text" at bounding box center [380, 205] width 85 height 19
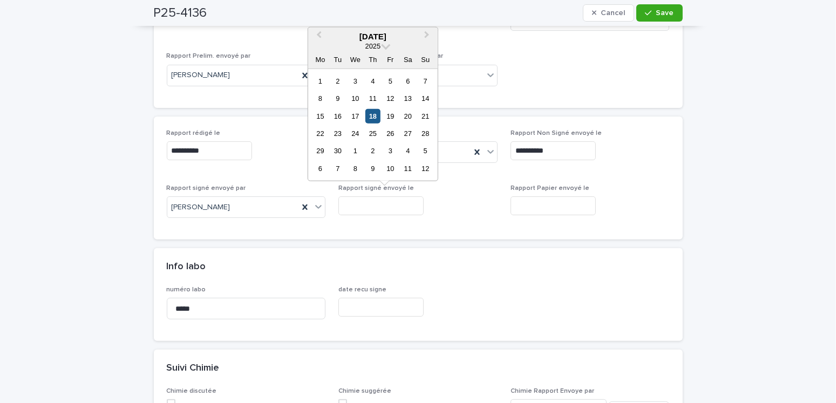
click at [375, 118] on div "18" at bounding box center [372, 115] width 15 height 15
type input "**********"
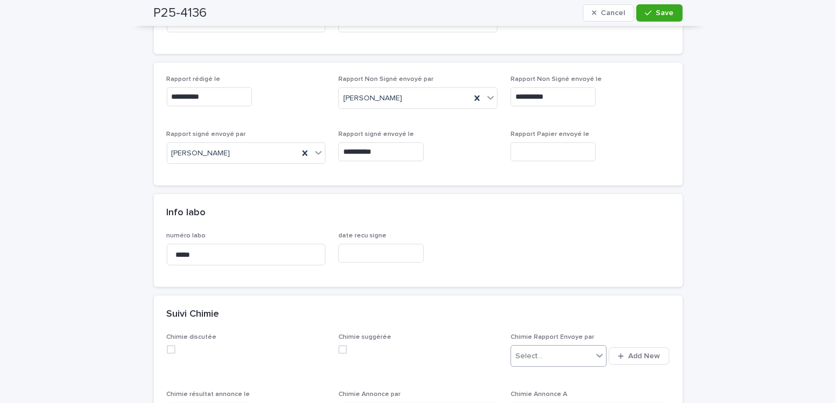
scroll to position [108, 0]
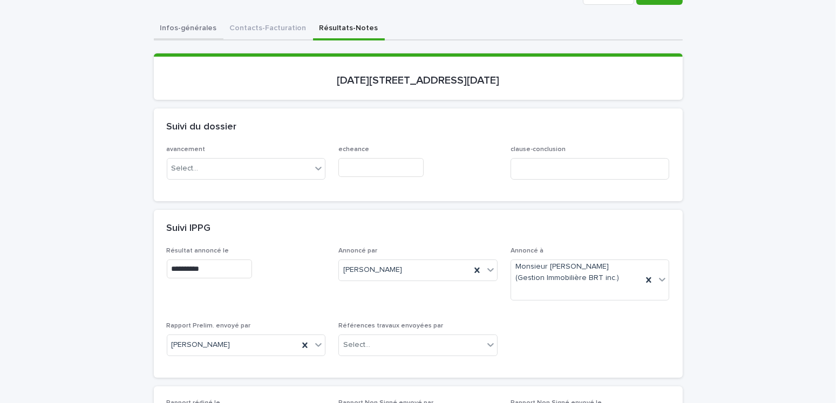
click at [171, 22] on button "Infos-générales" at bounding box center [189, 29] width 70 height 23
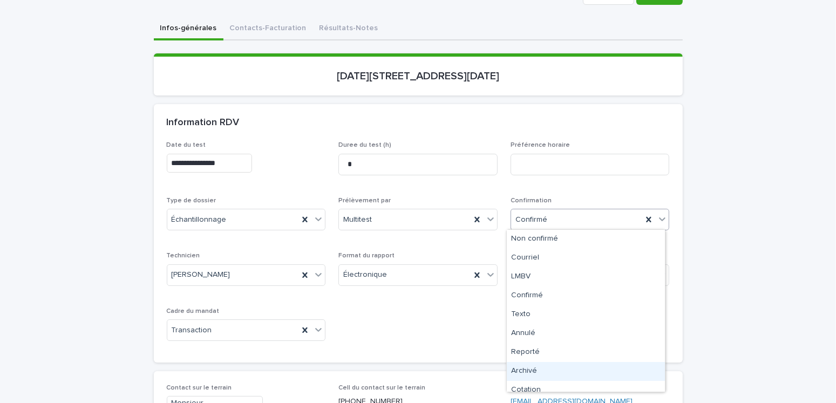
click at [526, 371] on div "Archivé" at bounding box center [586, 371] width 158 height 19
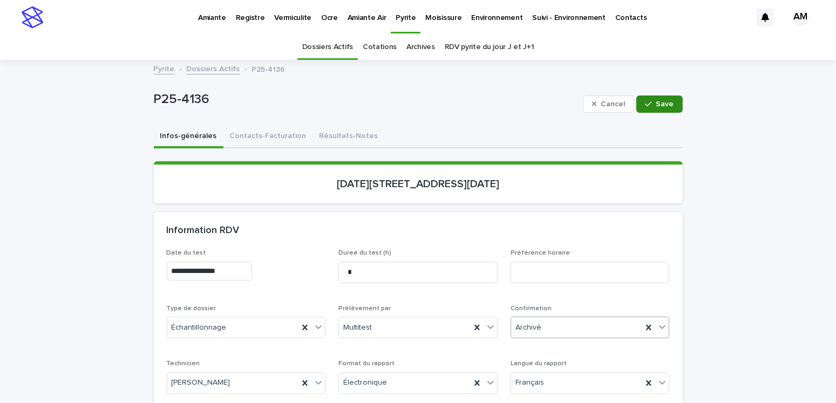
click at [663, 102] on span "Save" at bounding box center [665, 104] width 18 height 8
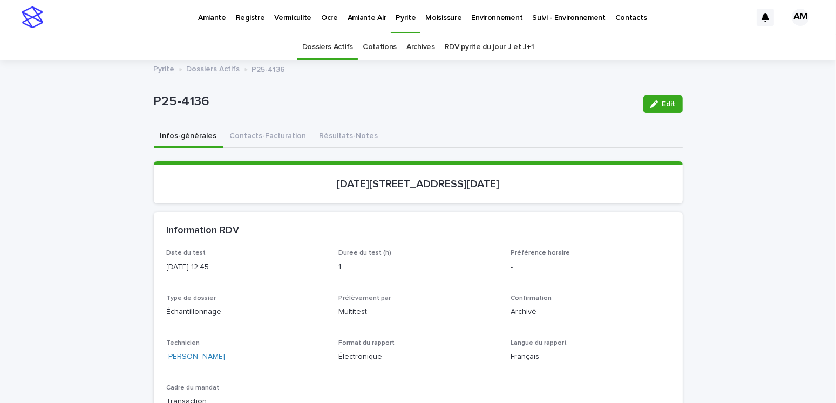
click at [217, 65] on link "Dossiers Actifs" at bounding box center [213, 68] width 53 height 12
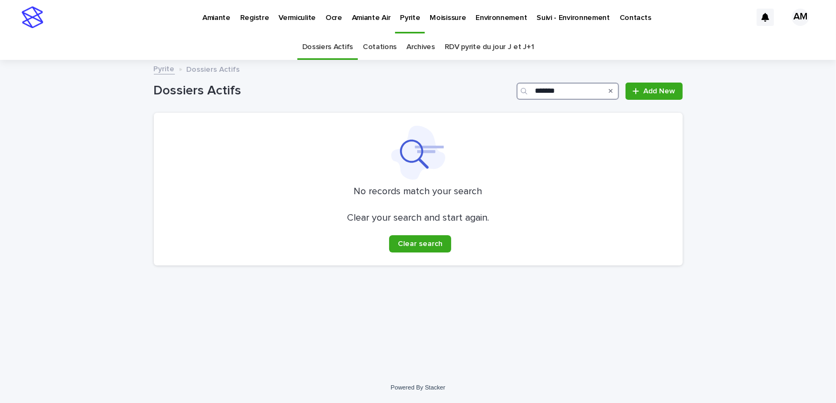
click at [574, 93] on input "*******" at bounding box center [568, 91] width 103 height 17
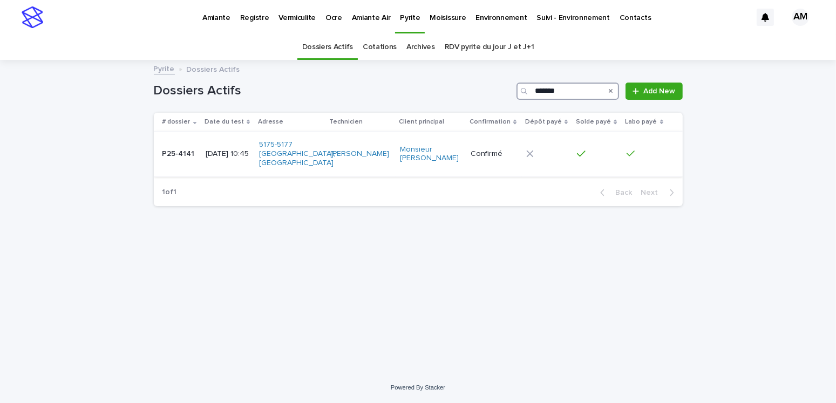
type input "*******"
click at [234, 164] on td "[DATE] 10:45" at bounding box center [228, 154] width 54 height 45
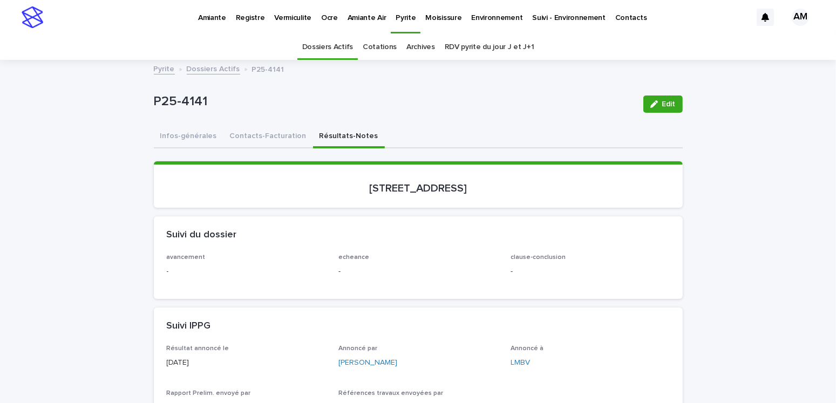
click at [362, 137] on button "Résultats-Notes" at bounding box center [349, 137] width 72 height 23
click at [655, 104] on div "button" at bounding box center [656, 104] width 12 height 8
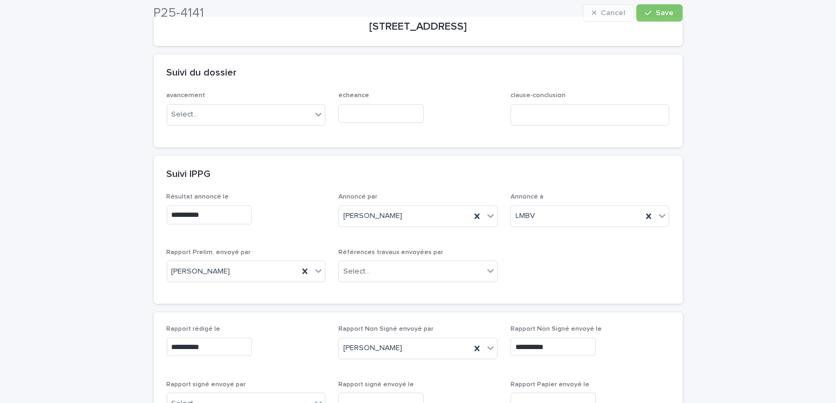
scroll to position [324, 0]
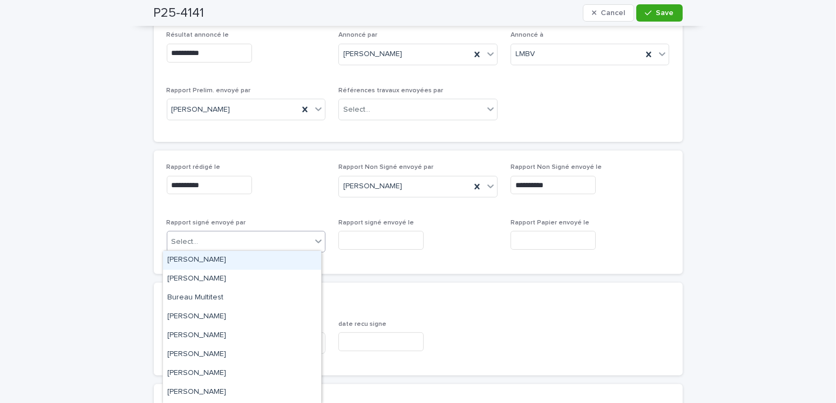
click at [222, 245] on div "Select..." at bounding box center [239, 242] width 145 height 18
click at [216, 257] on div "[PERSON_NAME]" at bounding box center [242, 260] width 158 height 19
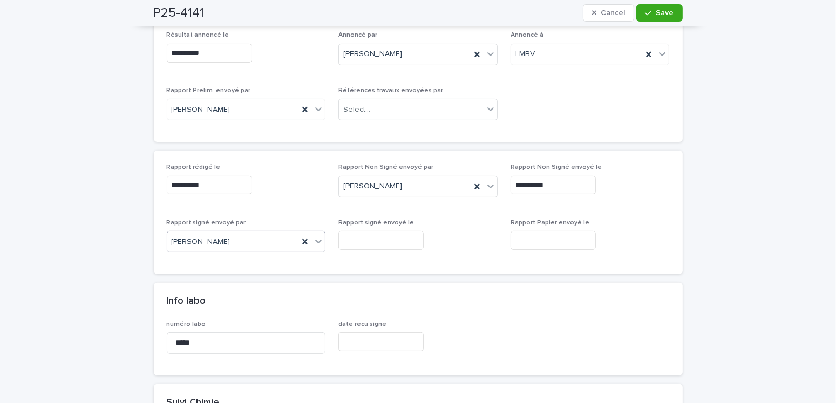
click at [348, 236] on input "text" at bounding box center [380, 240] width 85 height 19
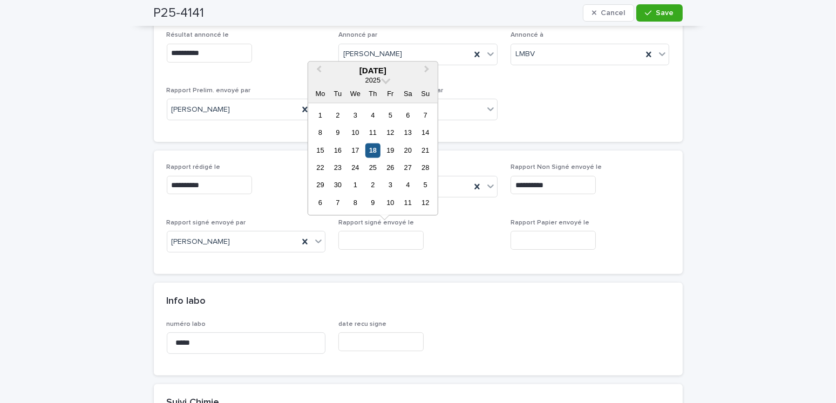
click at [369, 151] on div "18" at bounding box center [372, 150] width 15 height 15
type input "**********"
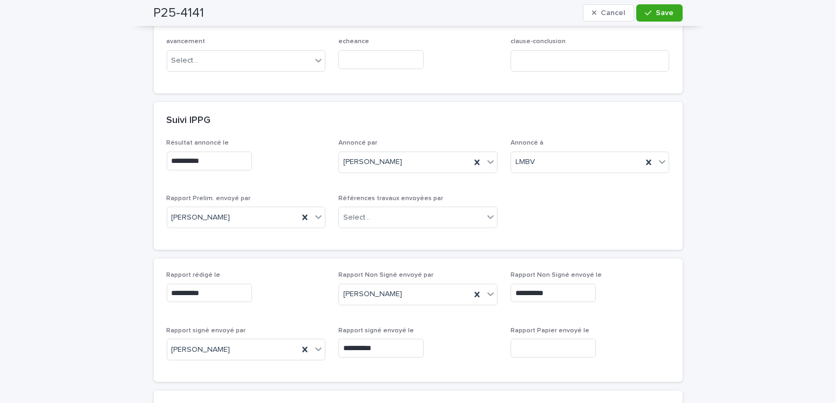
scroll to position [0, 0]
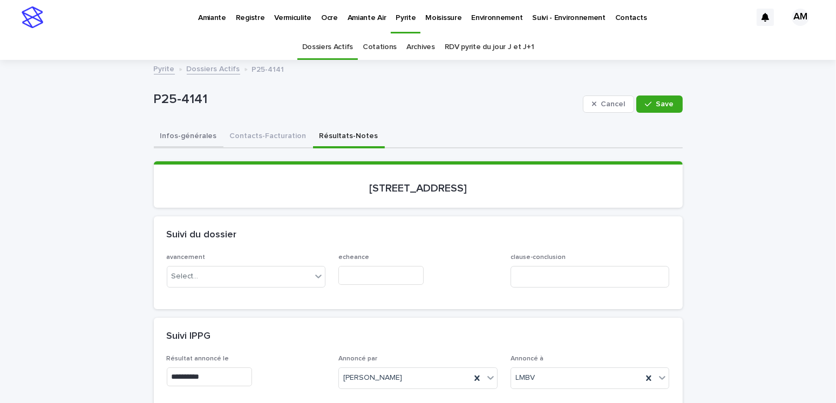
click at [198, 131] on button "Infos-générales" at bounding box center [189, 137] width 70 height 23
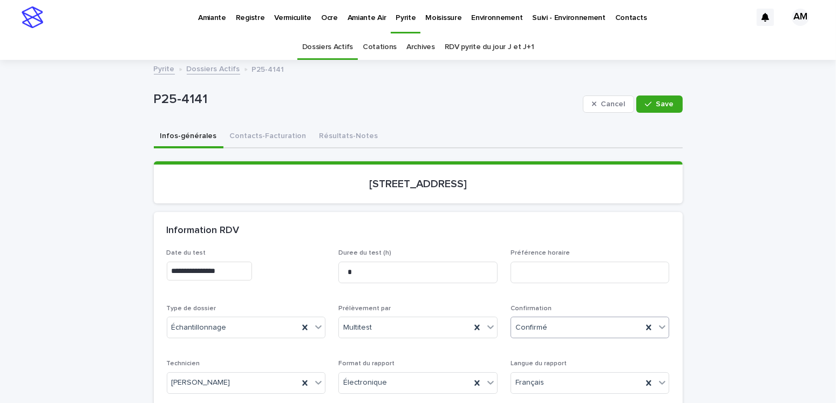
click at [542, 323] on div "Confirmé" at bounding box center [577, 328] width 132 height 18
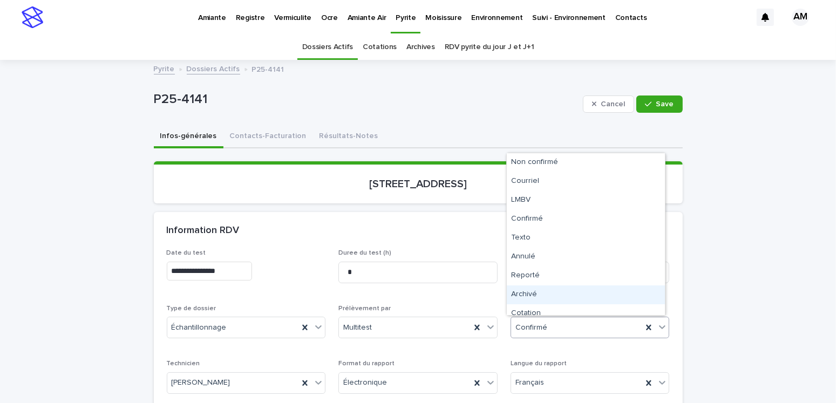
click at [536, 295] on div "Archivé" at bounding box center [586, 295] width 158 height 19
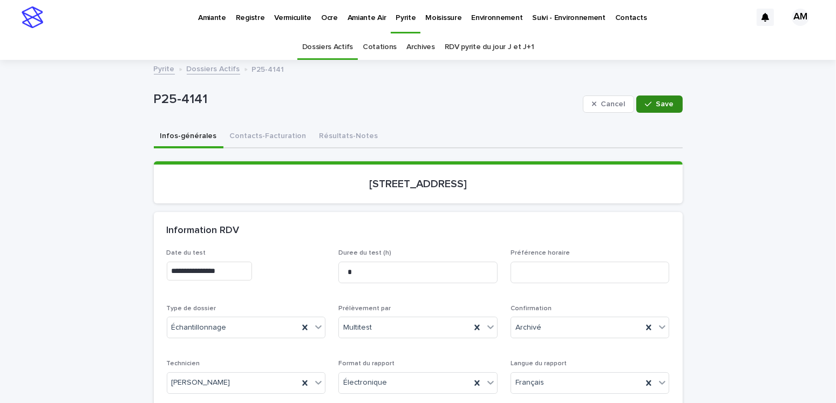
click at [652, 106] on div "button" at bounding box center [650, 104] width 11 height 8
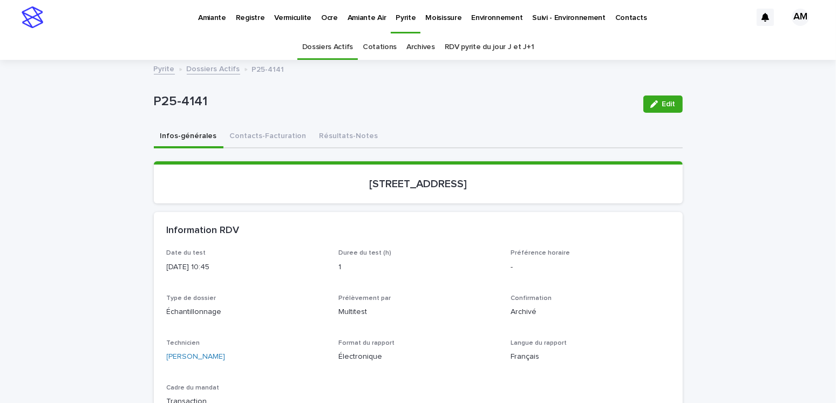
click at [187, 65] on link "Dossiers Actifs" at bounding box center [213, 68] width 53 height 12
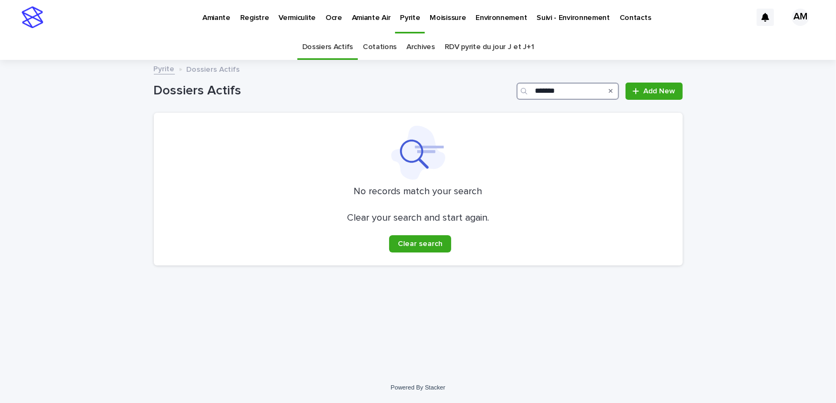
click at [566, 92] on input "*******" at bounding box center [568, 91] width 103 height 17
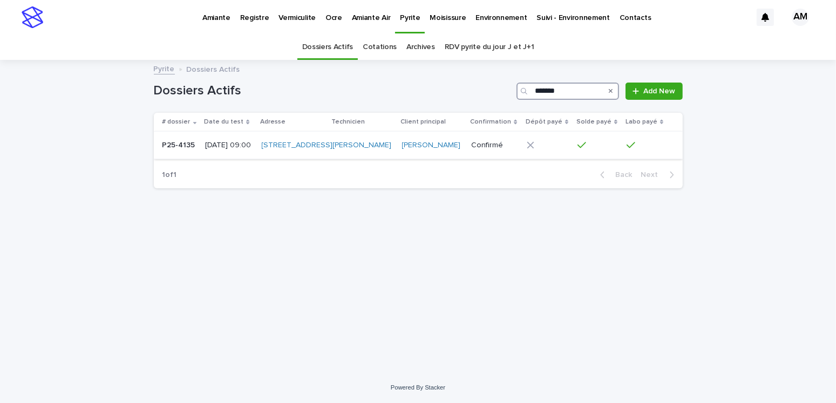
type input "*******"
click at [195, 150] on p "P25-4135" at bounding box center [179, 144] width 35 height 11
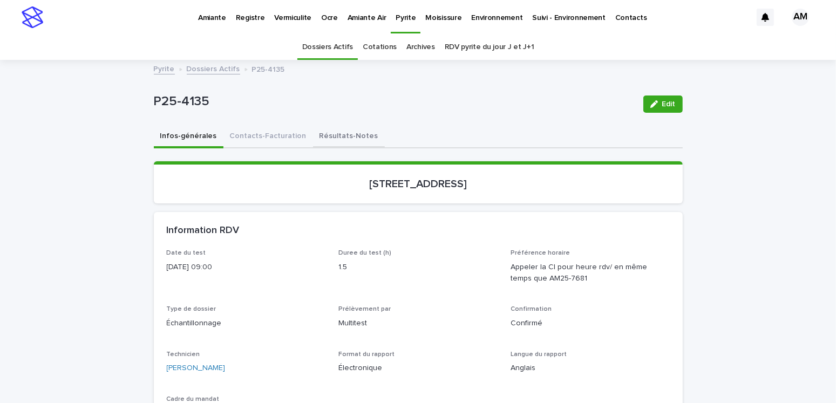
drag, startPoint x: 343, startPoint y: 128, endPoint x: 350, endPoint y: 134, distance: 9.2
click at [343, 128] on button "Résultats-Notes" at bounding box center [349, 137] width 72 height 23
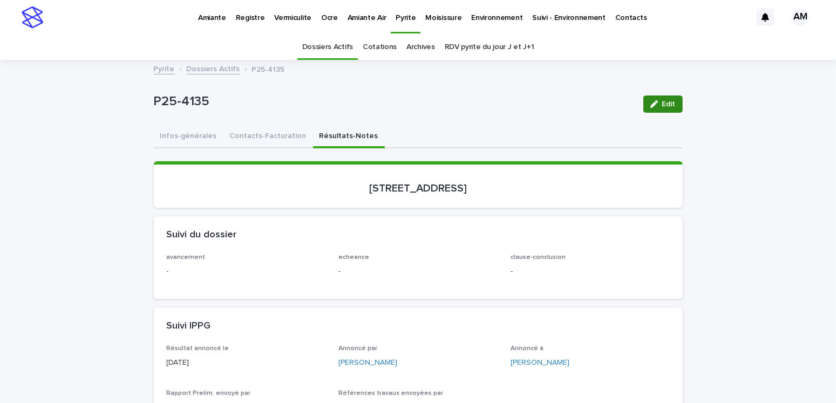
click at [652, 99] on button "Edit" at bounding box center [662, 104] width 39 height 17
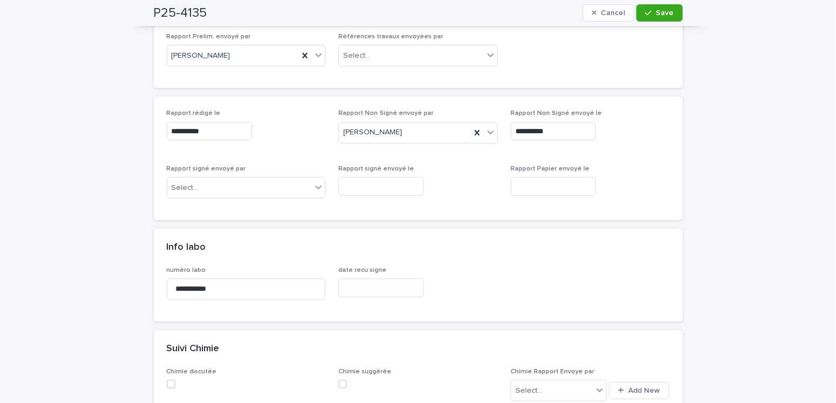
scroll to position [432, 0]
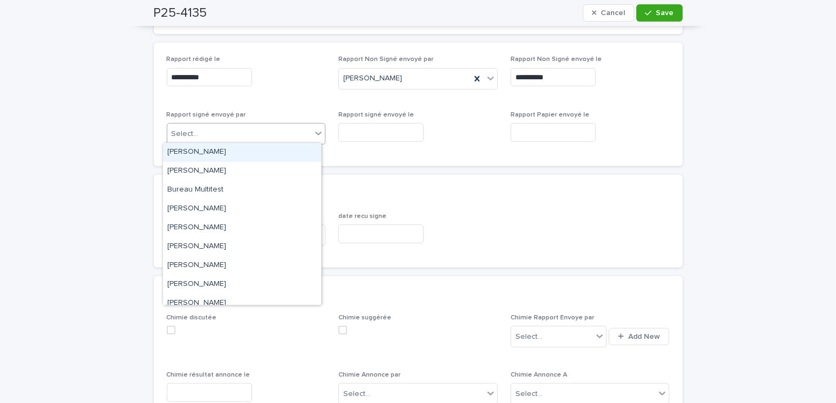
click at [205, 125] on div "Select..." at bounding box center [239, 134] width 145 height 18
click at [214, 154] on div "[PERSON_NAME]" at bounding box center [242, 152] width 158 height 19
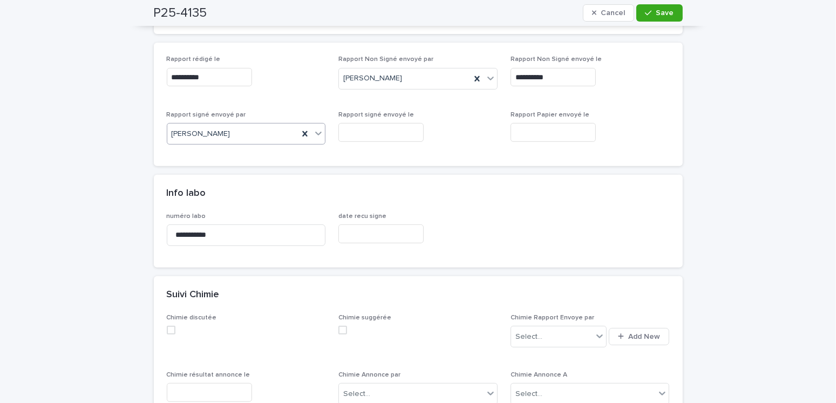
click at [358, 131] on input "text" at bounding box center [380, 132] width 85 height 19
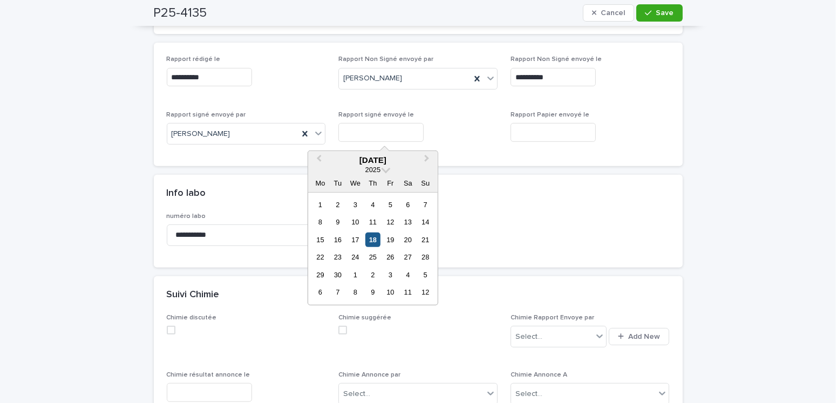
click at [370, 237] on div "18" at bounding box center [372, 240] width 15 height 15
type input "**********"
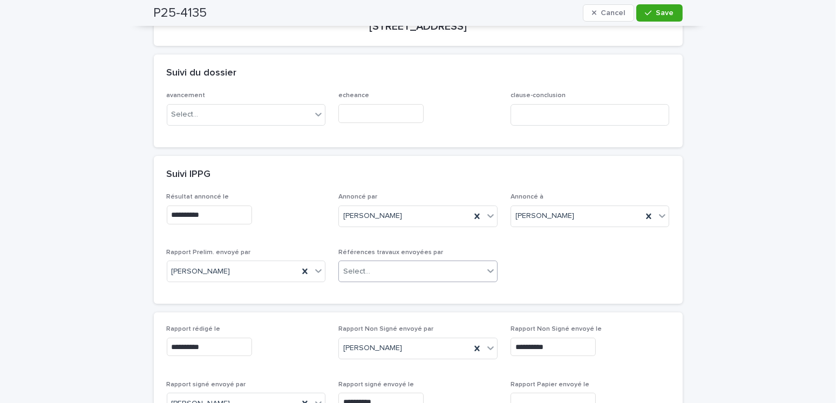
scroll to position [0, 0]
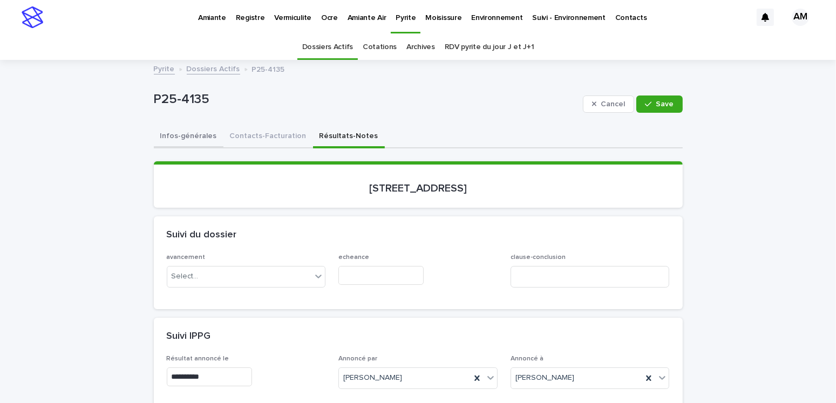
click at [187, 135] on button "Infos-générales" at bounding box center [189, 137] width 70 height 23
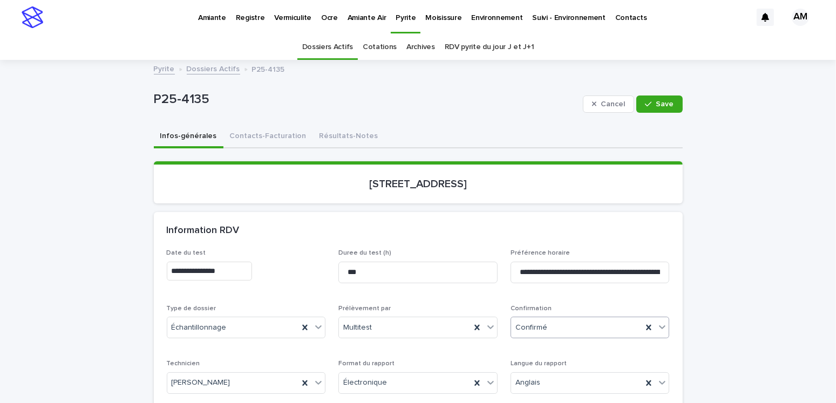
click at [542, 328] on div "Confirmé" at bounding box center [577, 328] width 132 height 18
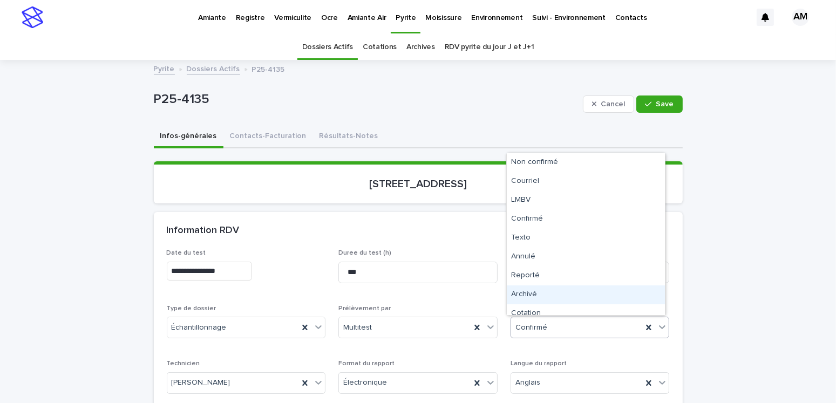
click at [528, 295] on div "Archivé" at bounding box center [586, 295] width 158 height 19
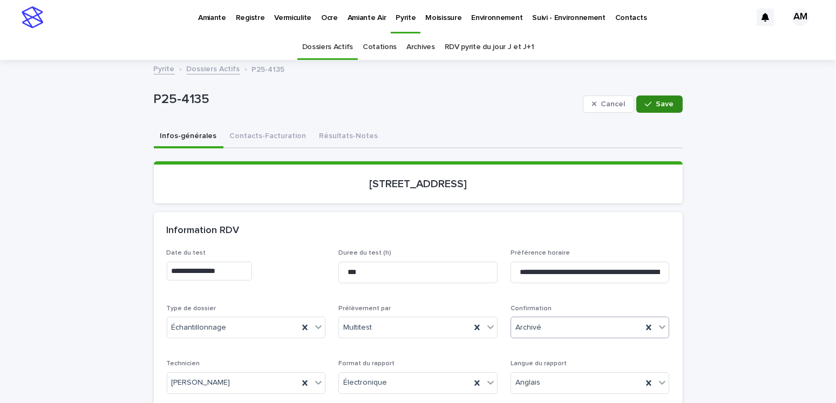
click at [656, 104] on span "Save" at bounding box center [665, 104] width 18 height 8
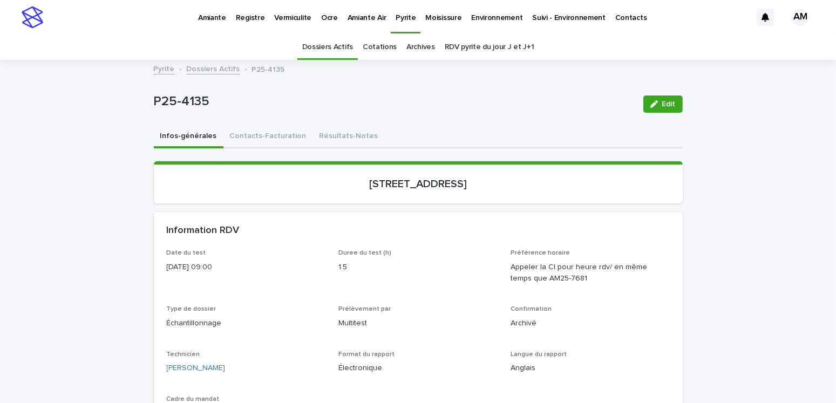
click at [202, 71] on link "Dossiers Actifs" at bounding box center [213, 68] width 53 height 12
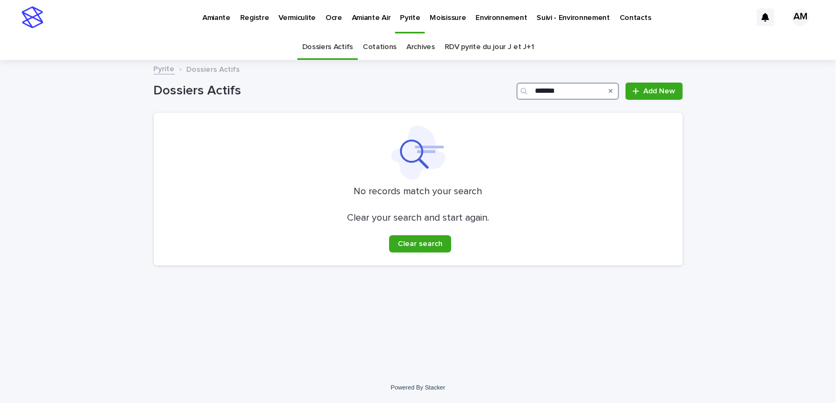
click at [573, 94] on input "*******" at bounding box center [568, 91] width 103 height 17
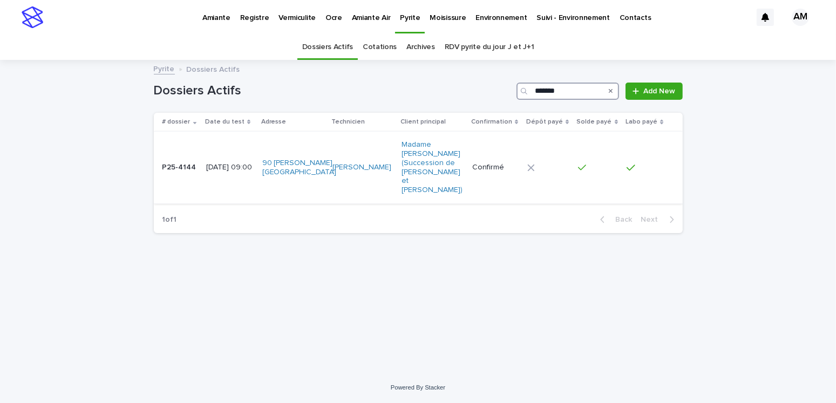
type input "*******"
click at [193, 161] on p "P25-4144" at bounding box center [180, 166] width 36 height 11
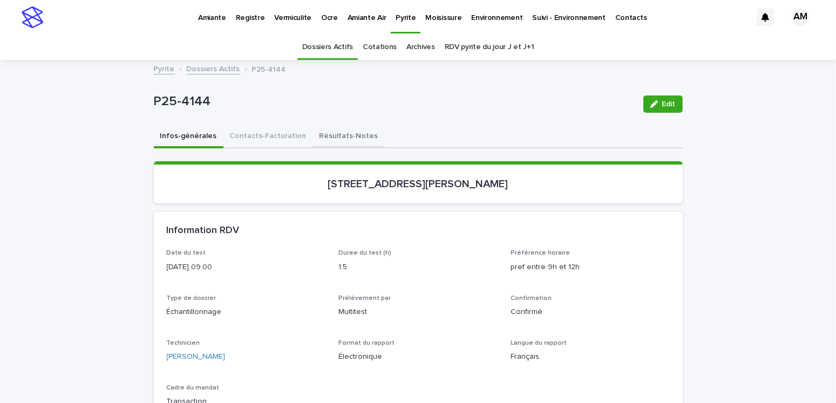
drag, startPoint x: 345, startPoint y: 135, endPoint x: 493, endPoint y: 130, distance: 148.0
click at [345, 135] on button "Résultats-Notes" at bounding box center [349, 137] width 72 height 23
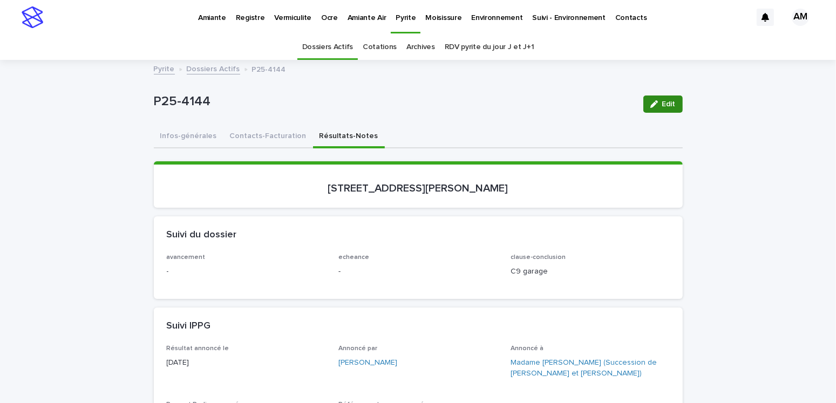
click at [651, 103] on icon "button" at bounding box center [654, 104] width 8 height 8
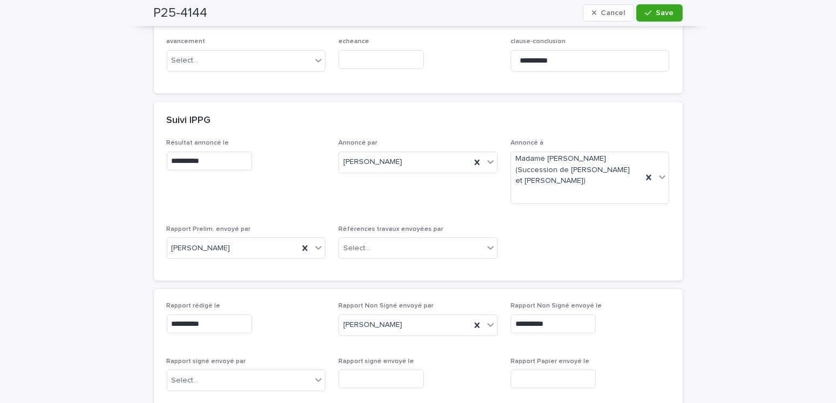
scroll to position [270, 0]
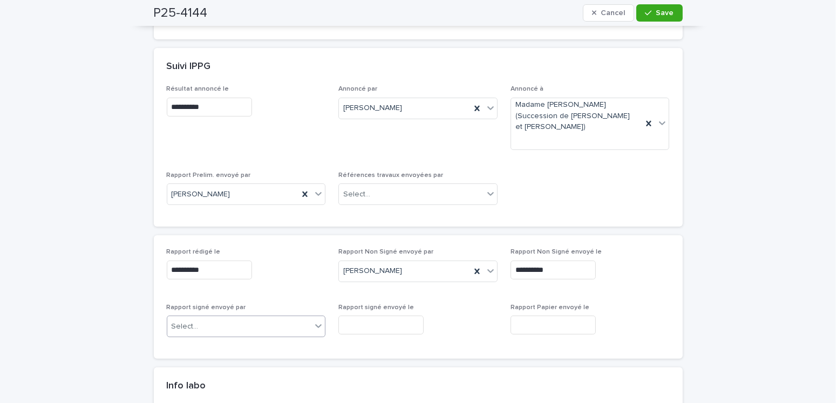
click at [207, 328] on div "Select..." at bounding box center [239, 327] width 145 height 18
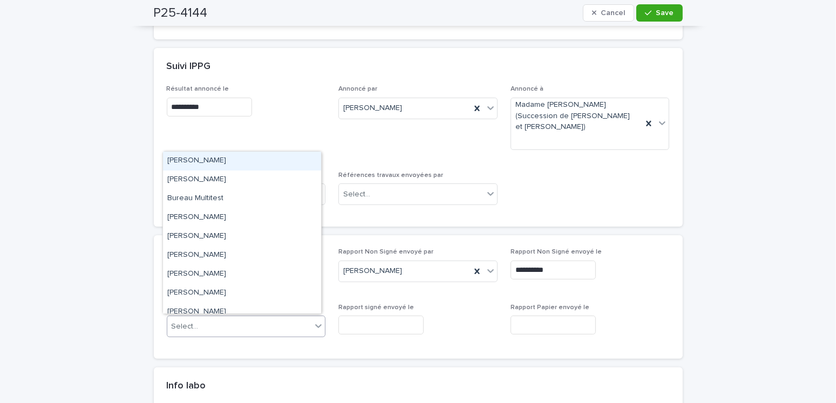
click at [195, 155] on div "[PERSON_NAME]" at bounding box center [242, 161] width 158 height 19
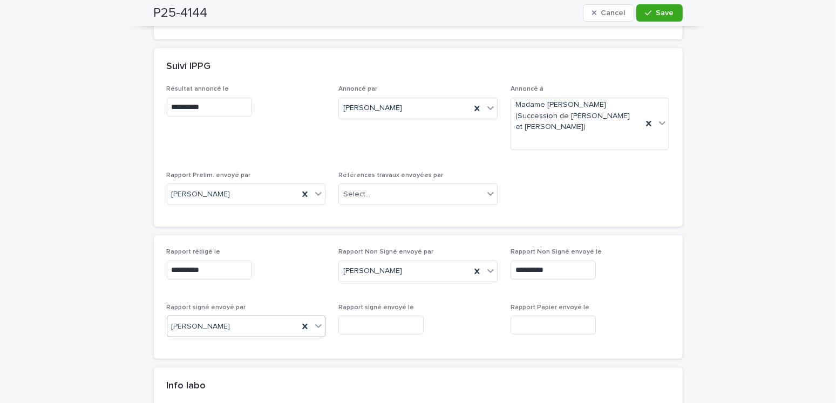
click at [356, 326] on input "text" at bounding box center [380, 325] width 85 height 19
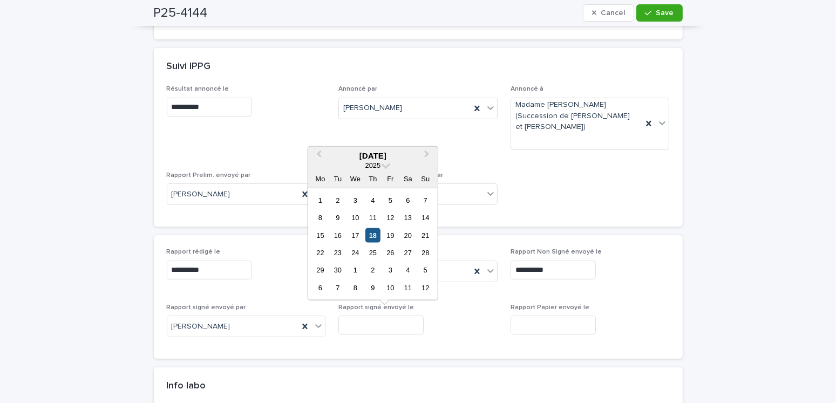
click at [371, 240] on div "18" at bounding box center [372, 235] width 15 height 15
type input "**********"
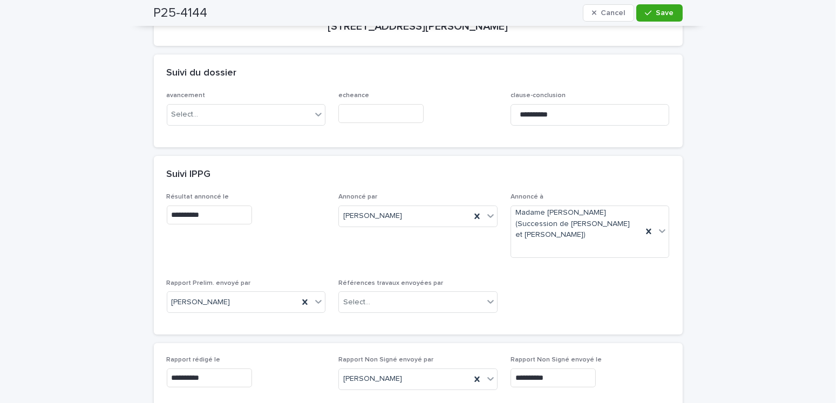
scroll to position [0, 0]
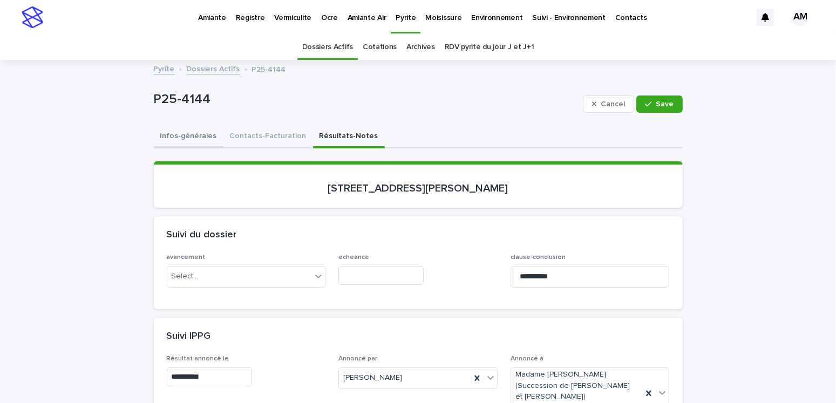
click at [186, 138] on button "Infos-générales" at bounding box center [189, 137] width 70 height 23
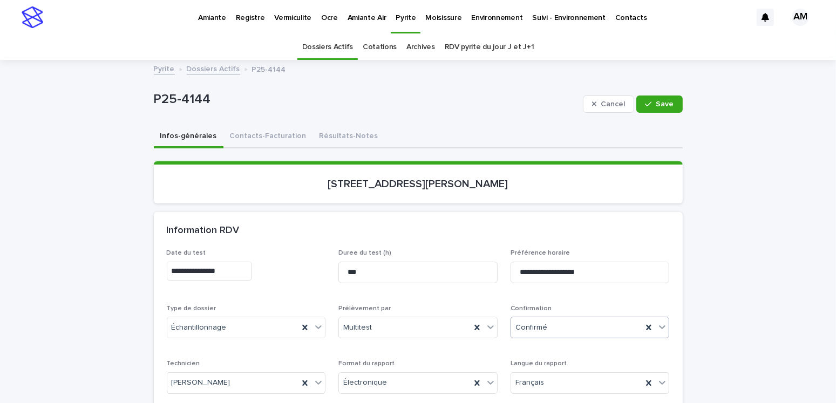
click at [562, 324] on div "Confirmé" at bounding box center [577, 328] width 132 height 18
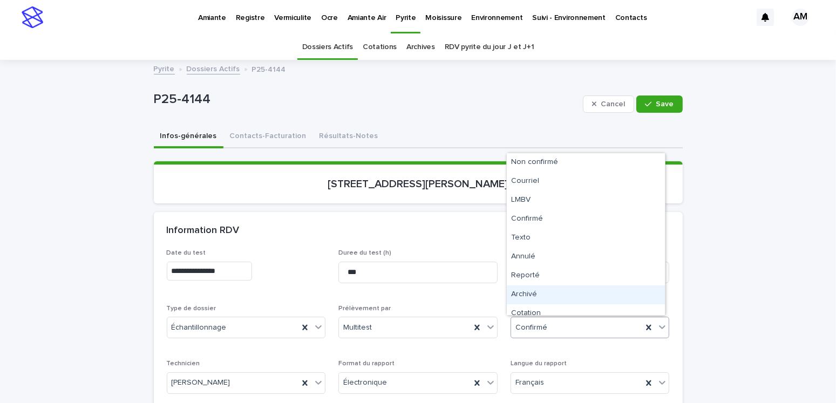
click at [535, 290] on div "Archivé" at bounding box center [586, 295] width 158 height 19
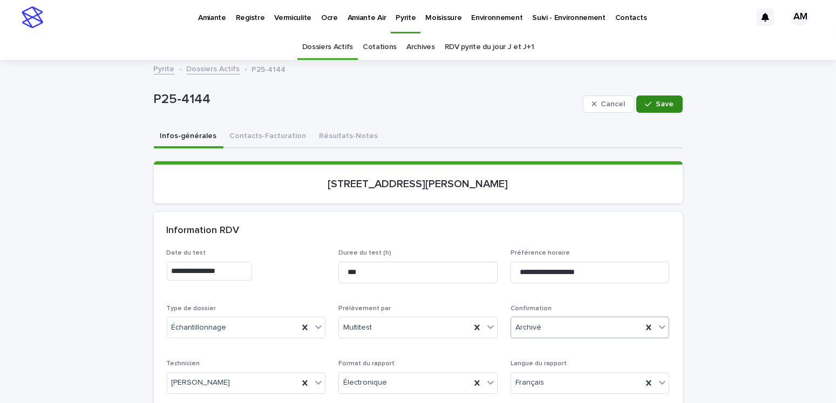
click at [660, 104] on span "Save" at bounding box center [665, 104] width 18 height 8
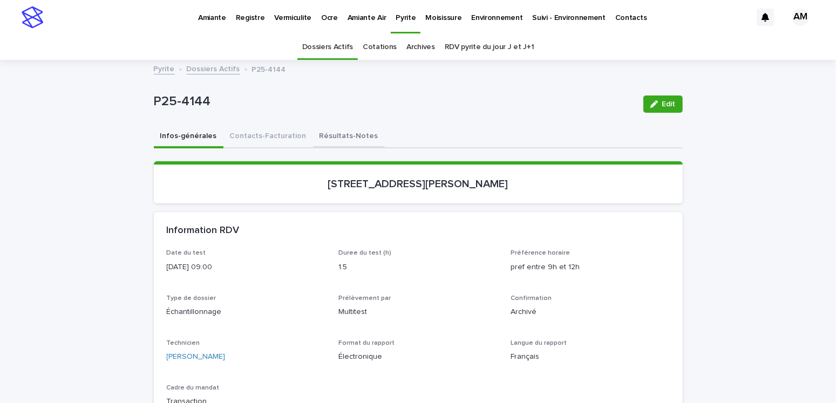
click at [340, 132] on button "Résultats-Notes" at bounding box center [349, 137] width 72 height 23
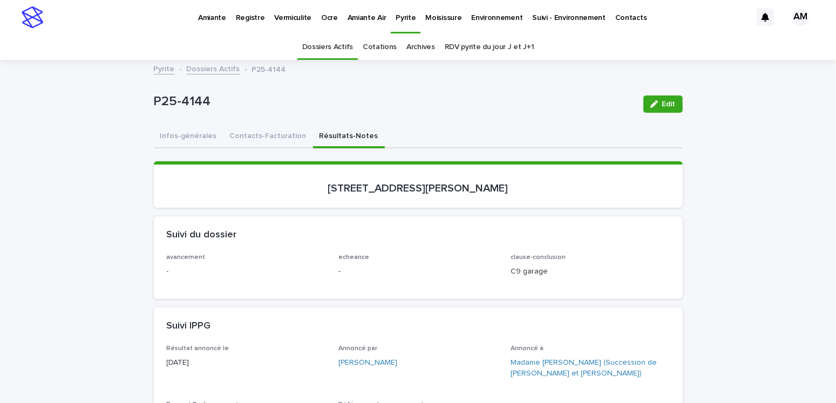
click at [202, 67] on link "Dossiers Actifs" at bounding box center [213, 68] width 53 height 12
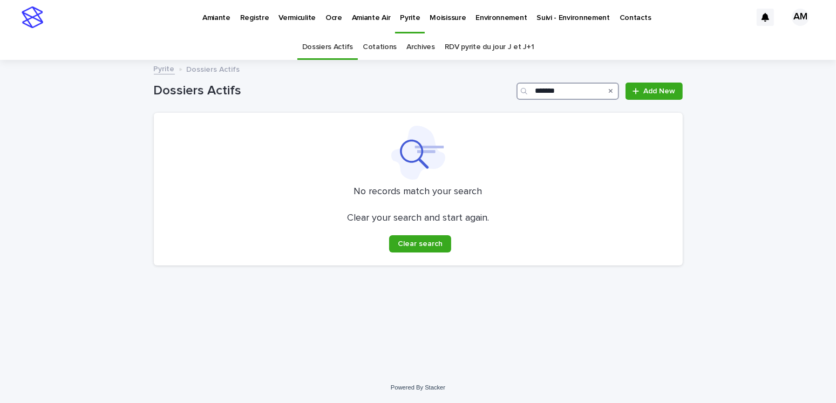
click at [580, 93] on input "*******" at bounding box center [568, 91] width 103 height 17
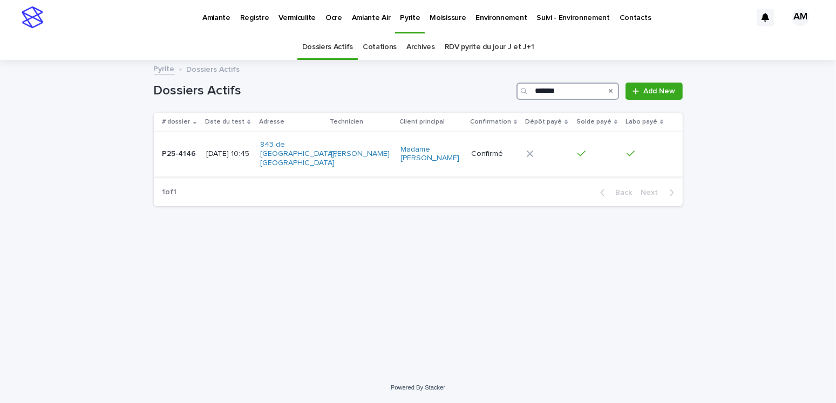
type input "*******"
click at [189, 147] on p "P25-4146" at bounding box center [180, 152] width 36 height 11
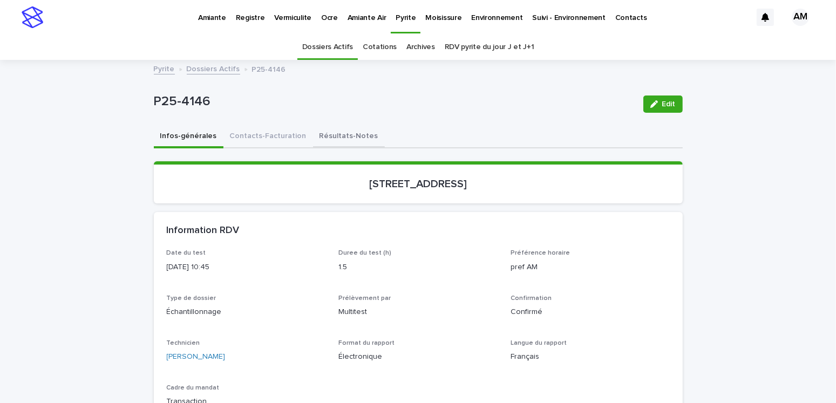
click at [334, 135] on button "Résultats-Notes" at bounding box center [349, 137] width 72 height 23
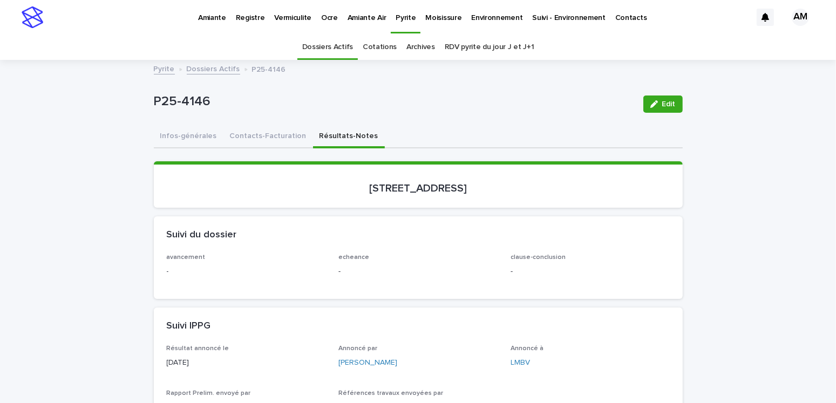
scroll to position [216, 0]
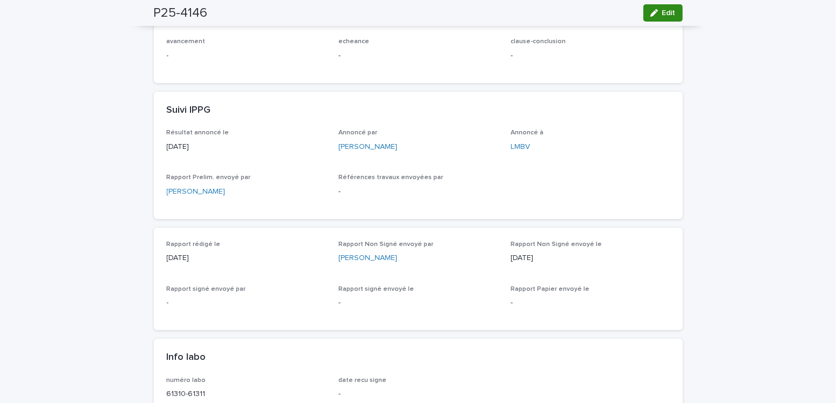
click at [654, 15] on div "button" at bounding box center [656, 13] width 12 height 8
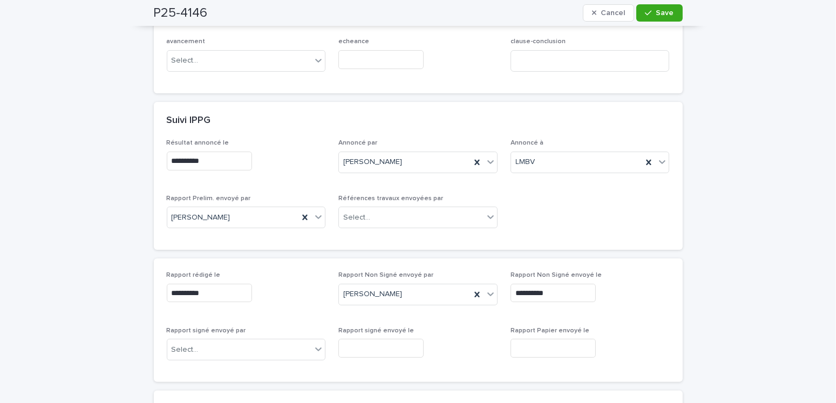
scroll to position [324, 0]
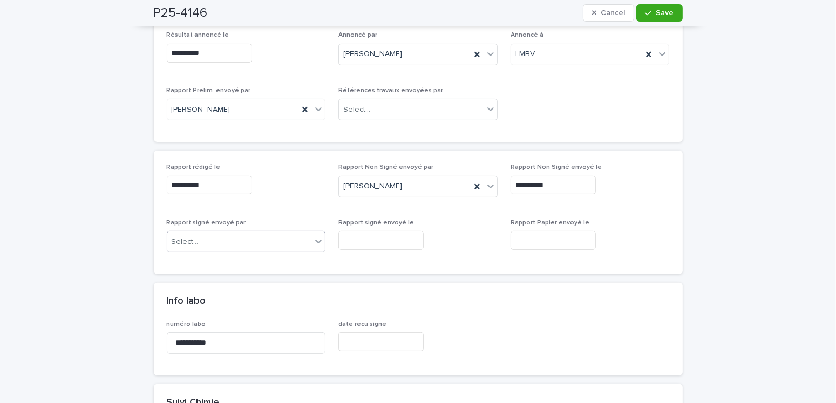
click at [200, 238] on div "Select..." at bounding box center [239, 242] width 145 height 18
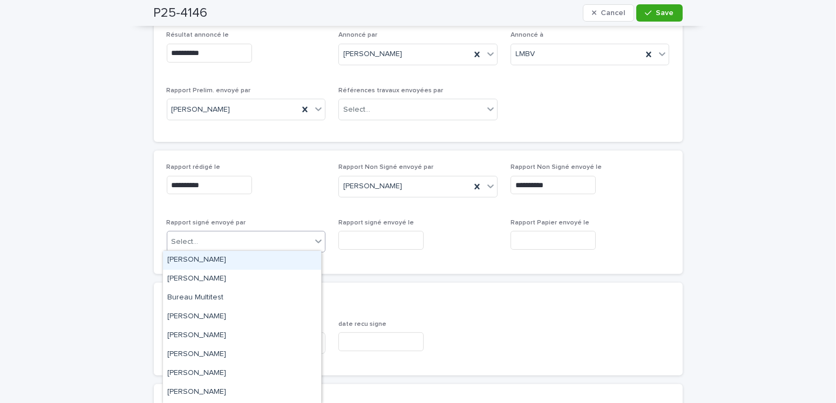
click at [195, 256] on div "[PERSON_NAME]" at bounding box center [242, 260] width 158 height 19
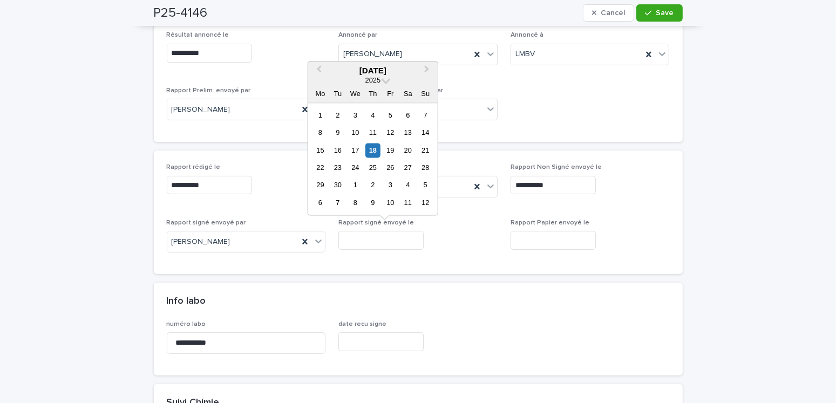
click at [375, 240] on input "text" at bounding box center [380, 240] width 85 height 19
click at [376, 153] on div "18" at bounding box center [372, 150] width 15 height 15
type input "**********"
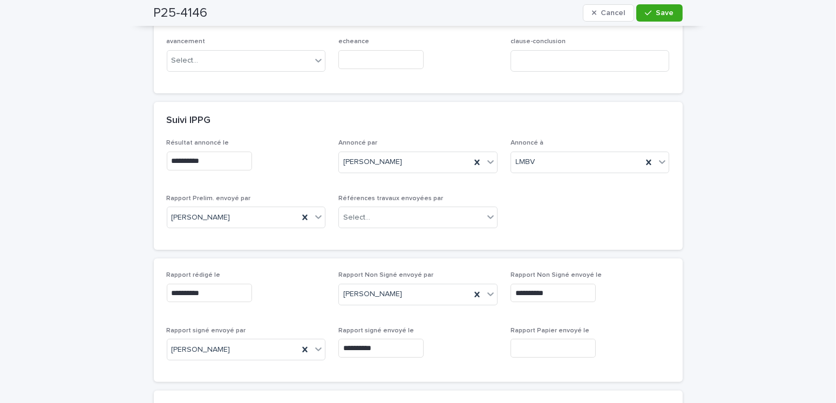
scroll to position [0, 0]
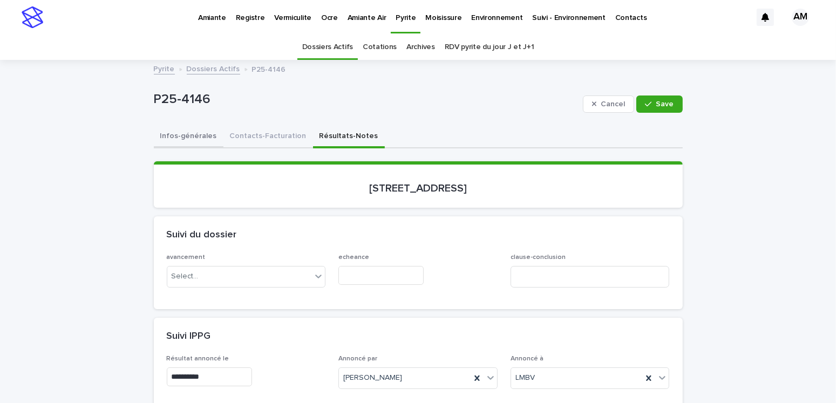
click at [184, 135] on button "Infos-générales" at bounding box center [189, 137] width 70 height 23
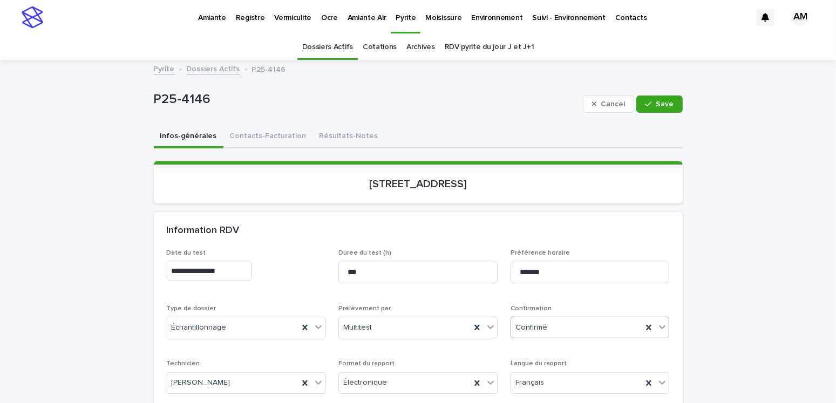
click at [545, 322] on div "Confirmé" at bounding box center [577, 328] width 132 height 18
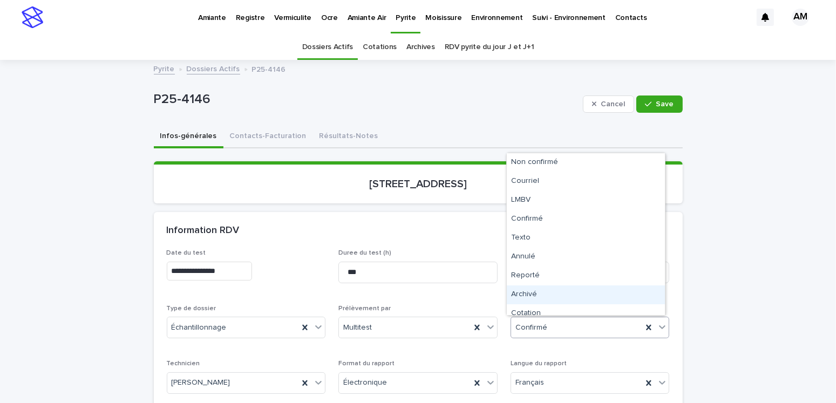
click at [525, 293] on div "Archivé" at bounding box center [586, 295] width 158 height 19
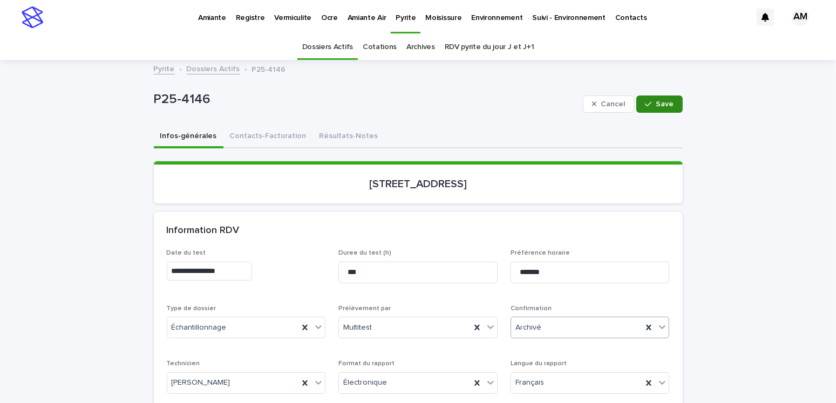
click at [659, 101] on span "Save" at bounding box center [665, 104] width 18 height 8
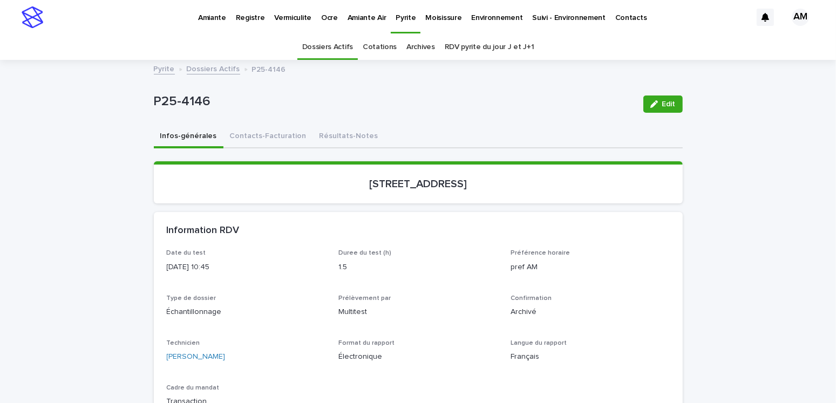
click at [199, 69] on link "Dossiers Actifs" at bounding box center [213, 68] width 53 height 12
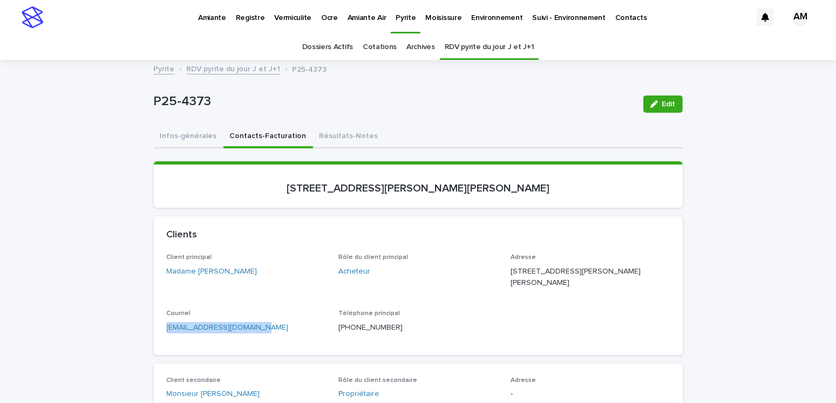
click at [501, 40] on link "RDV pyrite du jour J et J+1" at bounding box center [490, 47] width 90 height 25
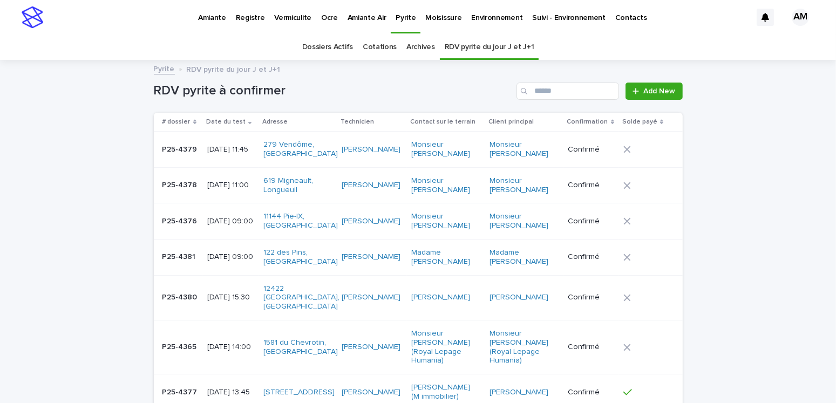
scroll to position [108, 0]
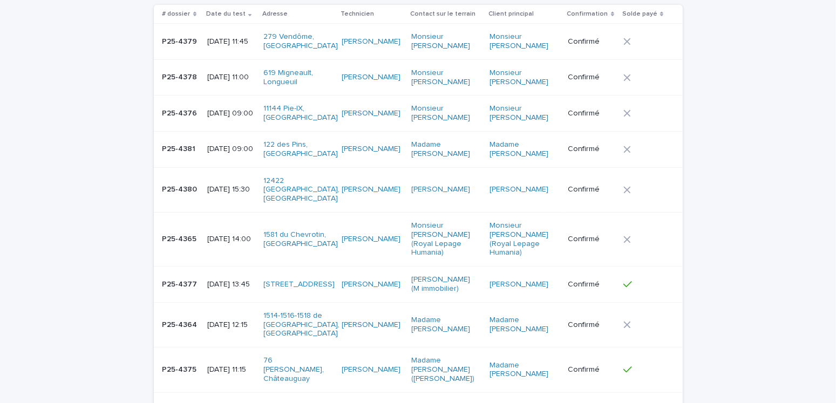
click at [190, 318] on p "P25-4364" at bounding box center [180, 323] width 37 height 11
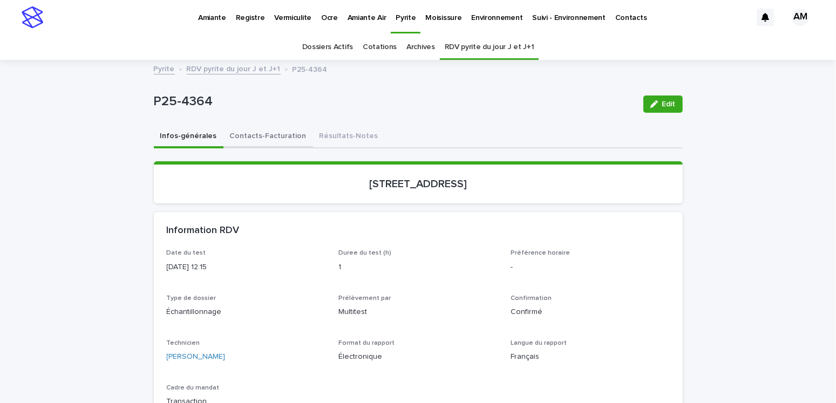
click at [273, 138] on button "Contacts-Facturation" at bounding box center [268, 137] width 90 height 23
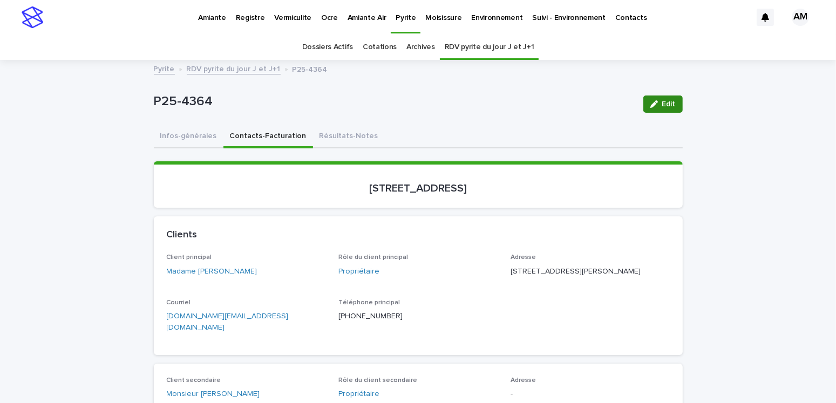
click at [666, 104] on span "Edit" at bounding box center [668, 104] width 13 height 8
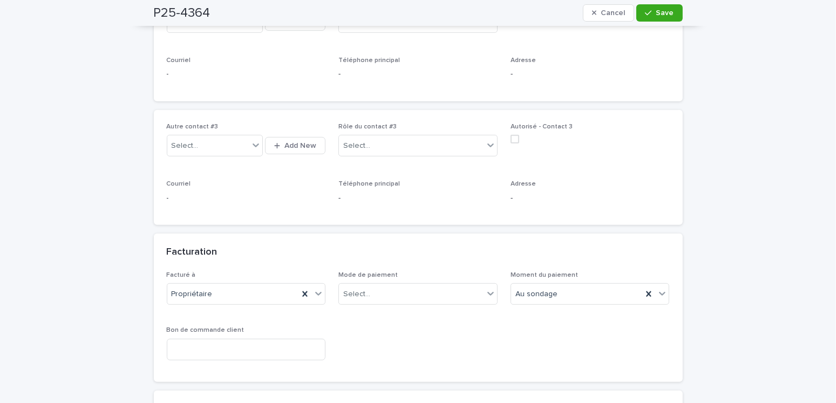
scroll to position [864, 0]
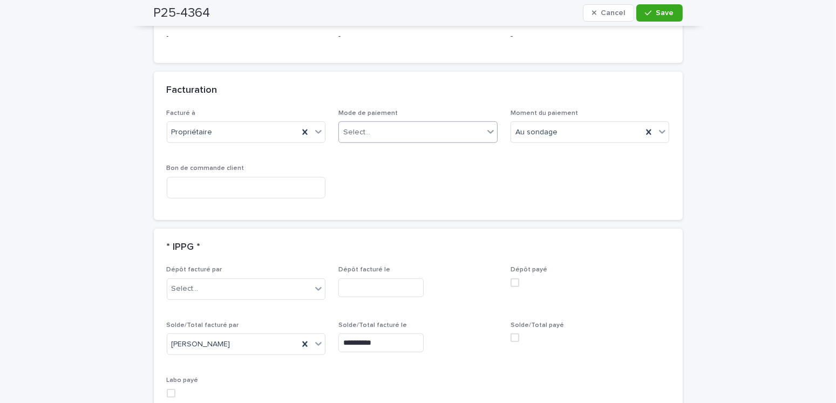
click at [393, 124] on div "Select..." at bounding box center [411, 133] width 145 height 18
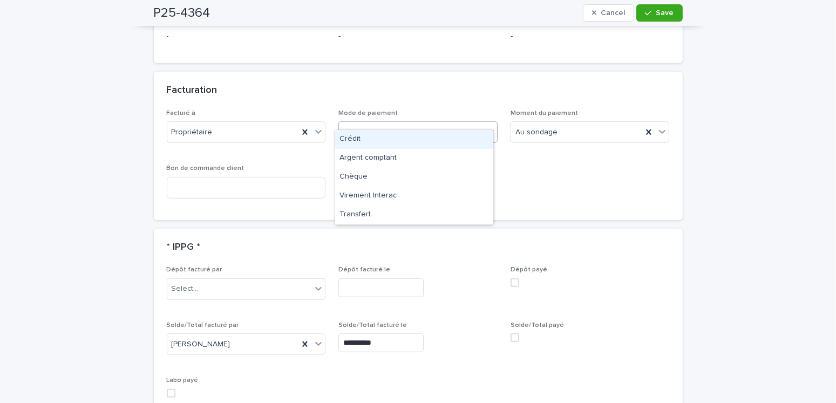
click at [357, 139] on div "Crédit" at bounding box center [414, 139] width 158 height 19
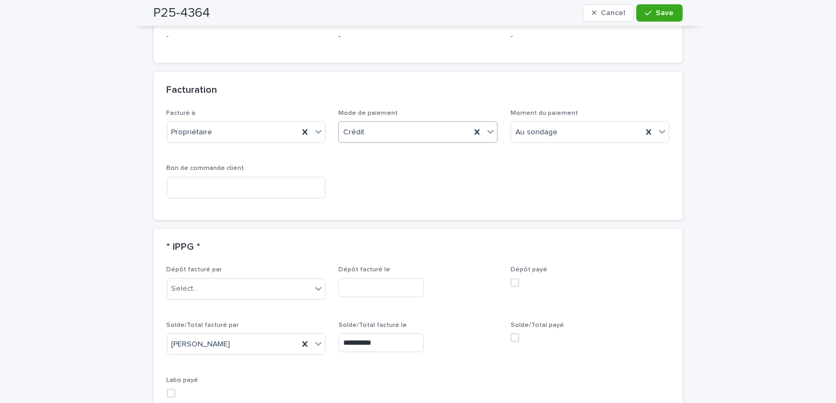
click at [511, 334] on span at bounding box center [515, 338] width 9 height 9
click at [389, 124] on div "Crédit" at bounding box center [405, 133] width 132 height 18
click at [656, 15] on span "Save" at bounding box center [665, 13] width 18 height 8
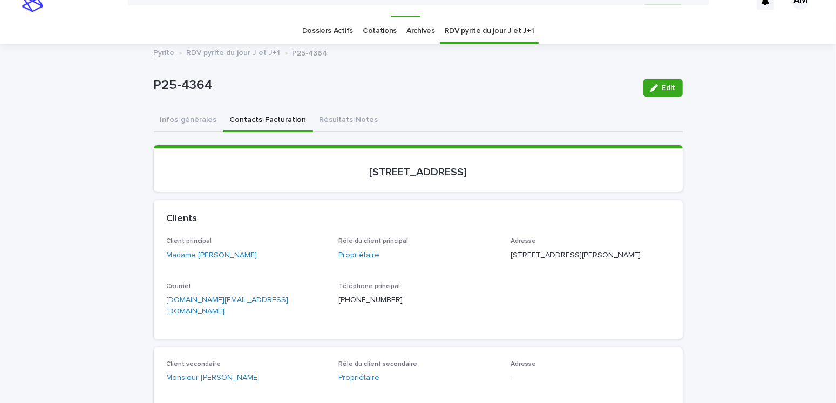
scroll to position [0, 0]
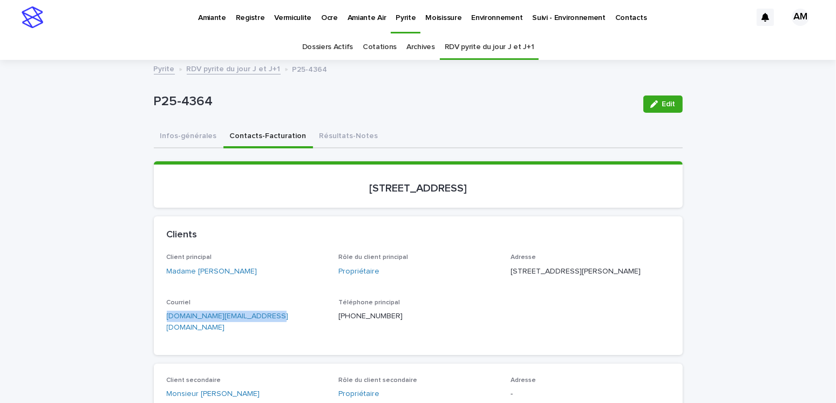
drag, startPoint x: 270, startPoint y: 328, endPoint x: 139, endPoint y: 331, distance: 130.7
copy link "roxane.leclerc@videotron.ca"
click at [222, 69] on link "RDV pyrite du jour J et J+1" at bounding box center [234, 68] width 94 height 12
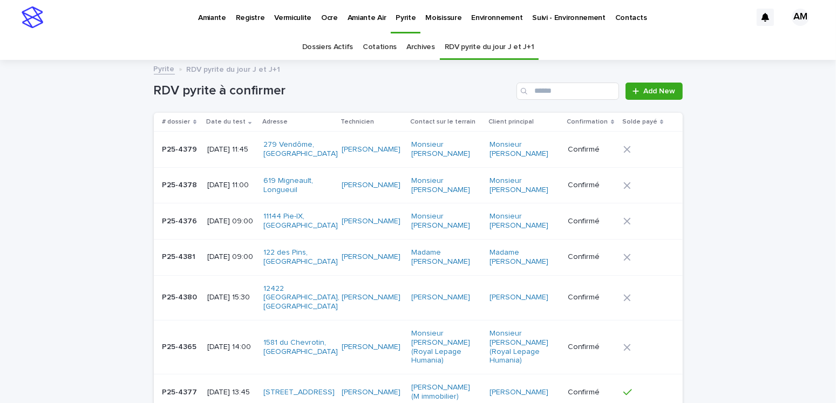
scroll to position [34, 0]
